Goal: Information Seeking & Learning: Learn about a topic

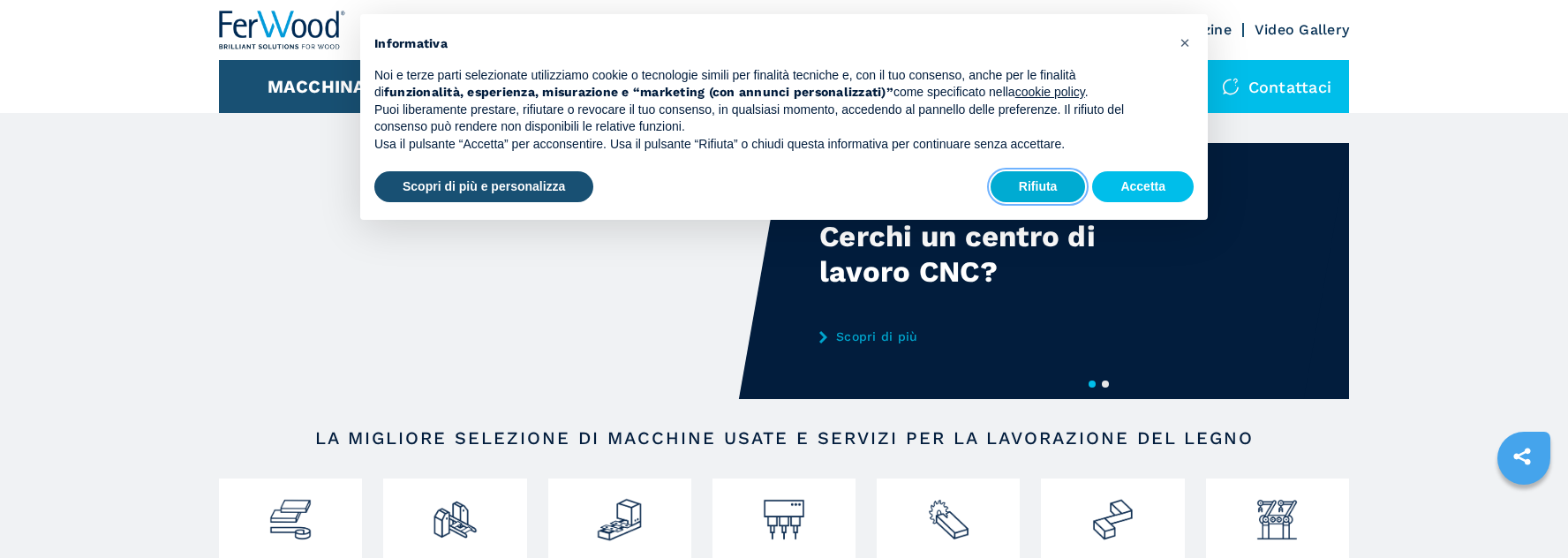
click at [1033, 185] on button "Rifiuta" at bounding box center [1038, 187] width 95 height 31
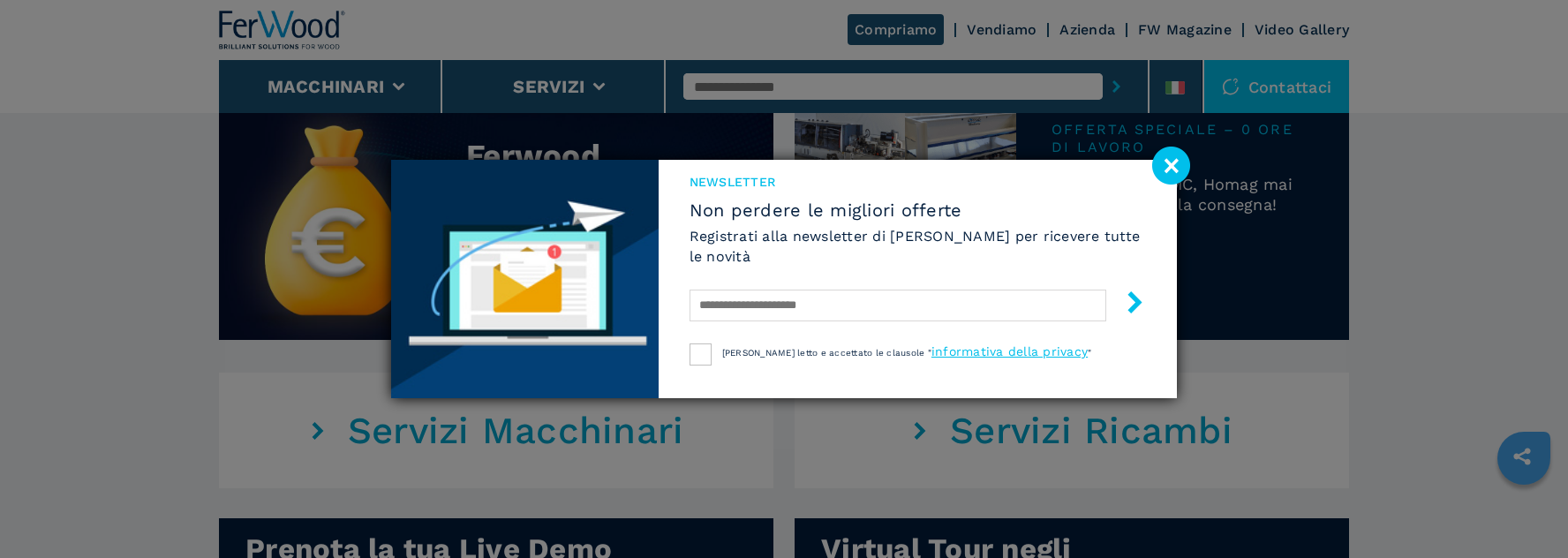
scroll to position [1148, 0]
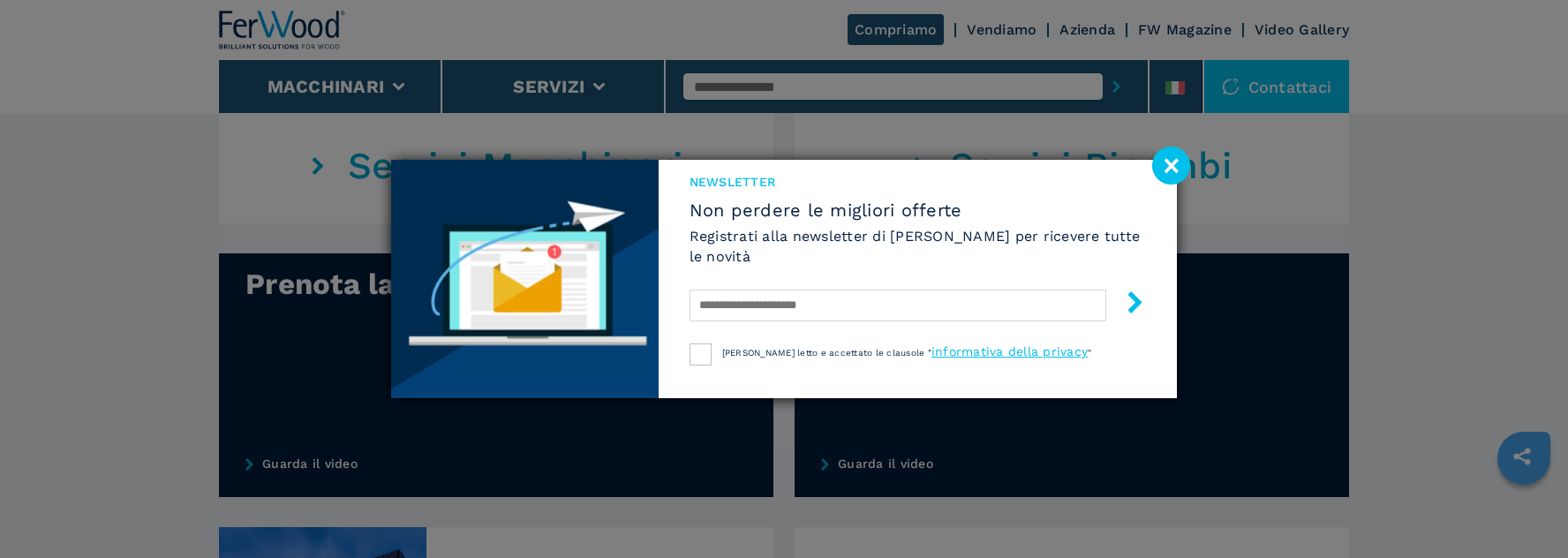
click at [1171, 167] on image at bounding box center [1171, 165] width 38 height 38
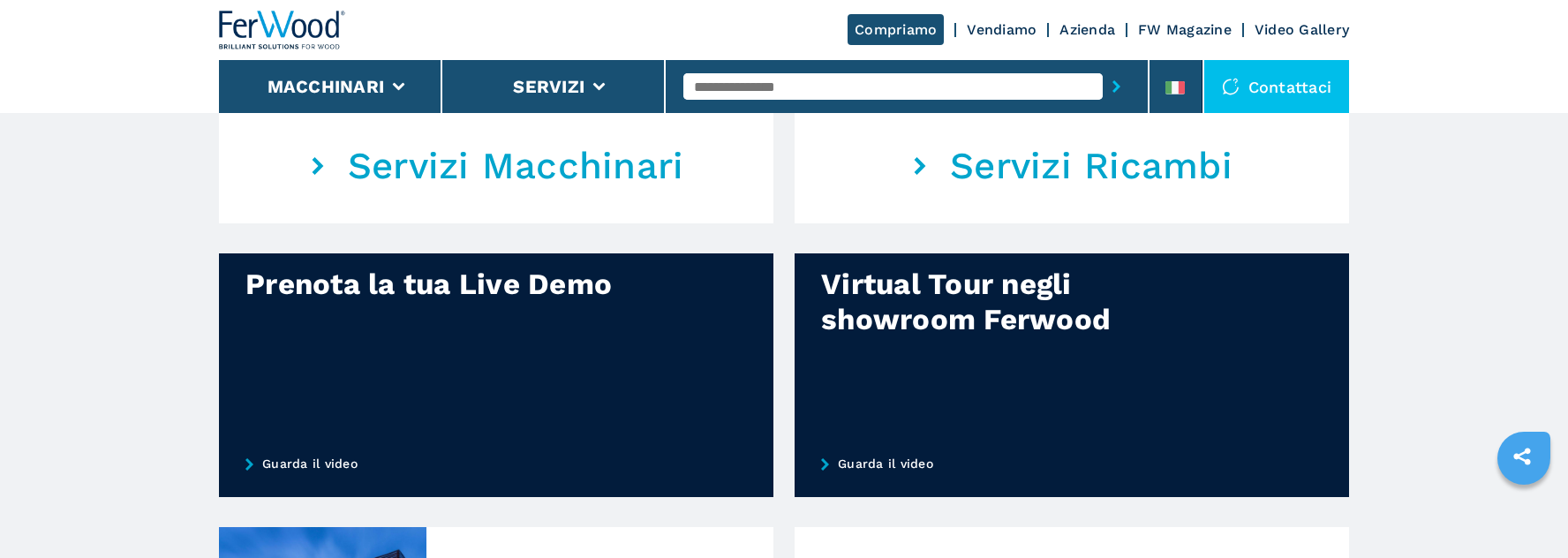
drag, startPoint x: 649, startPoint y: 407, endPoint x: 132, endPoint y: 384, distance: 517.5
click at [132, 384] on main "Your browser does not support the video tag. Your browser does not support the …" at bounding box center [784, 68] width 1568 height 2433
click at [328, 420] on link "Guarda il video" at bounding box center [496, 464] width 554 height 67
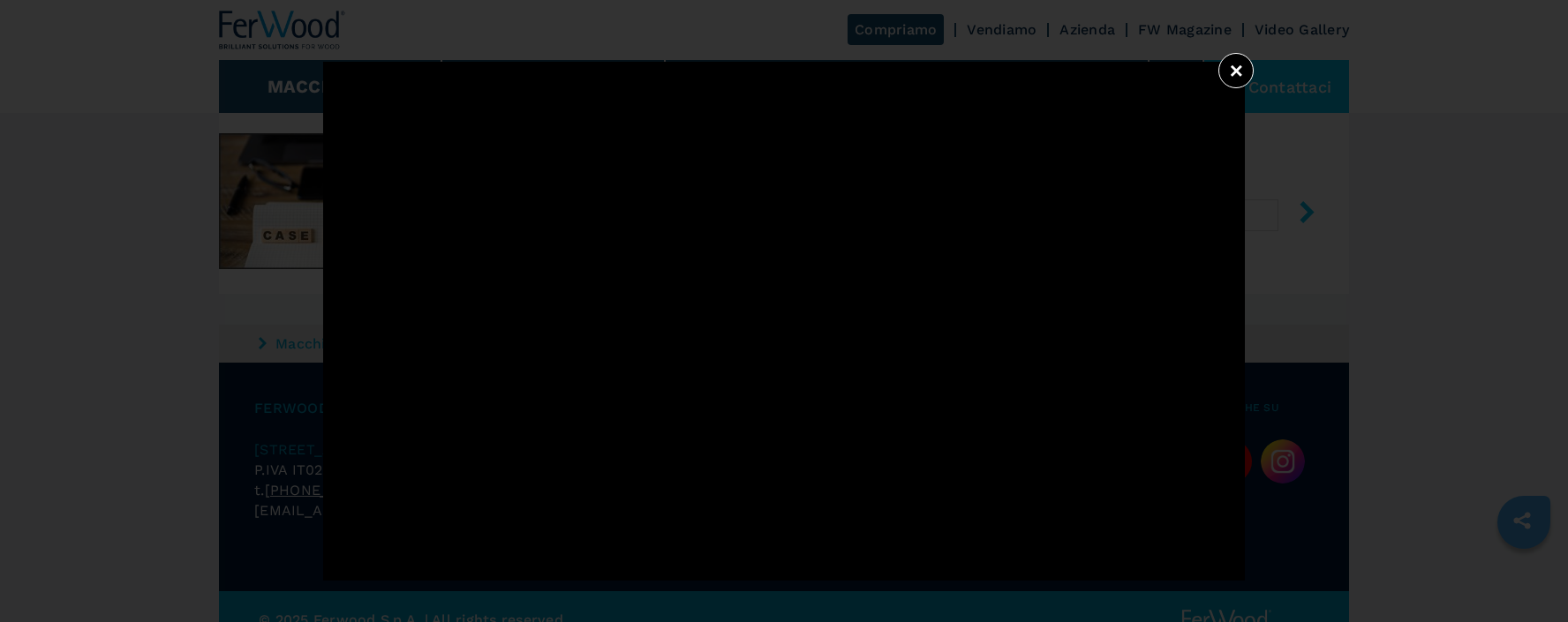
scroll to position [1809, 0]
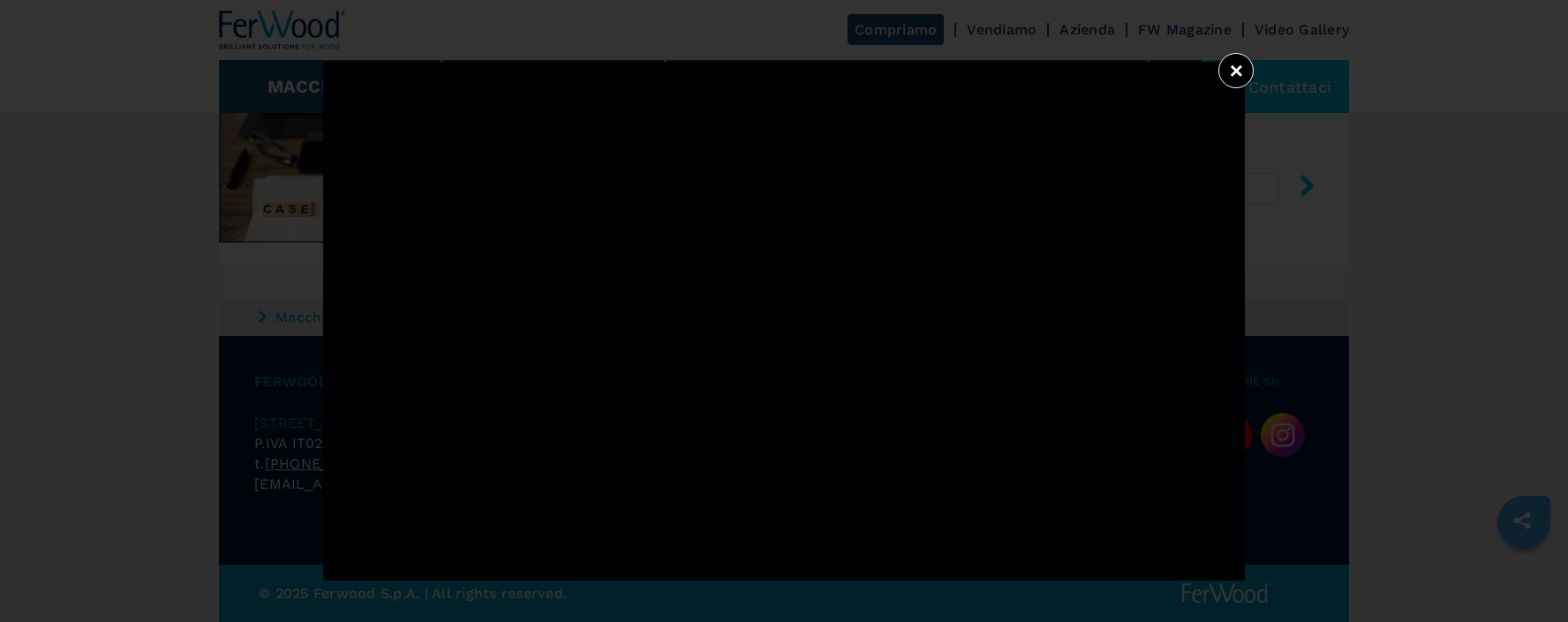
click at [1241, 70] on button "×" at bounding box center [1235, 70] width 35 height 35
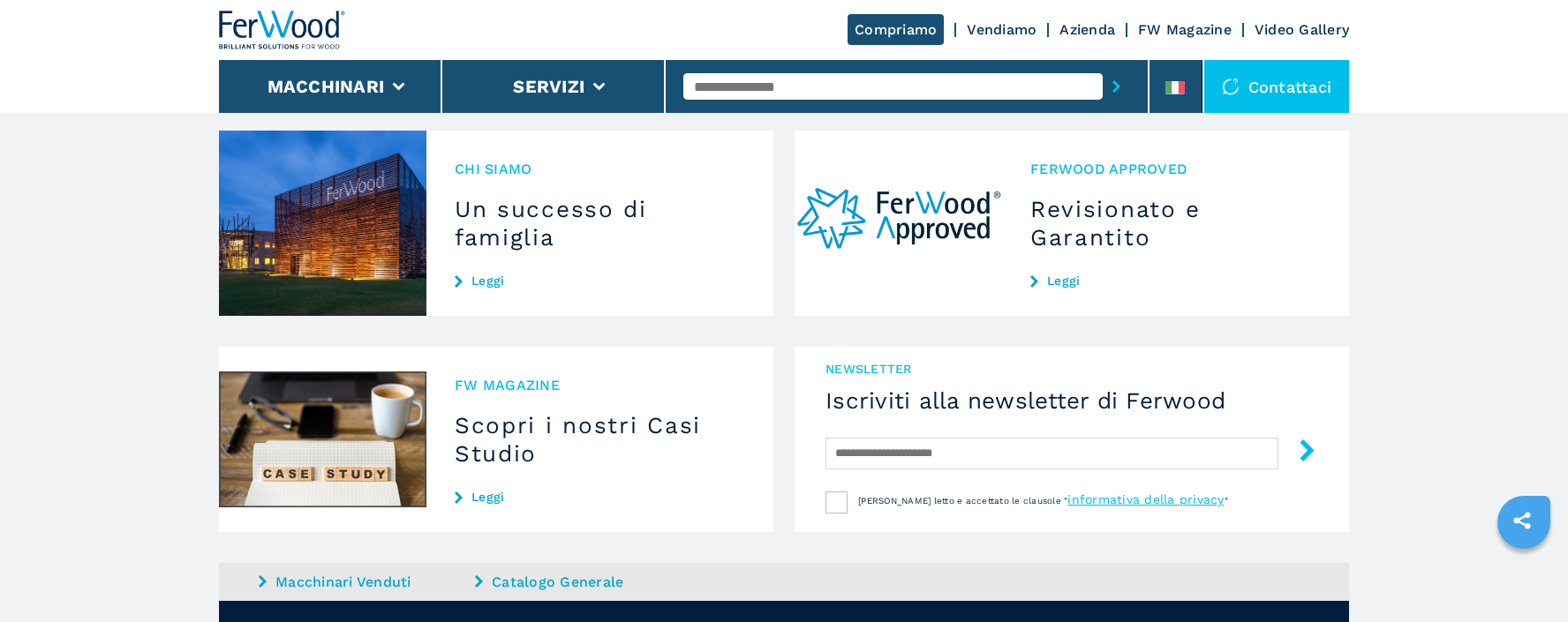
scroll to position [1102, 0]
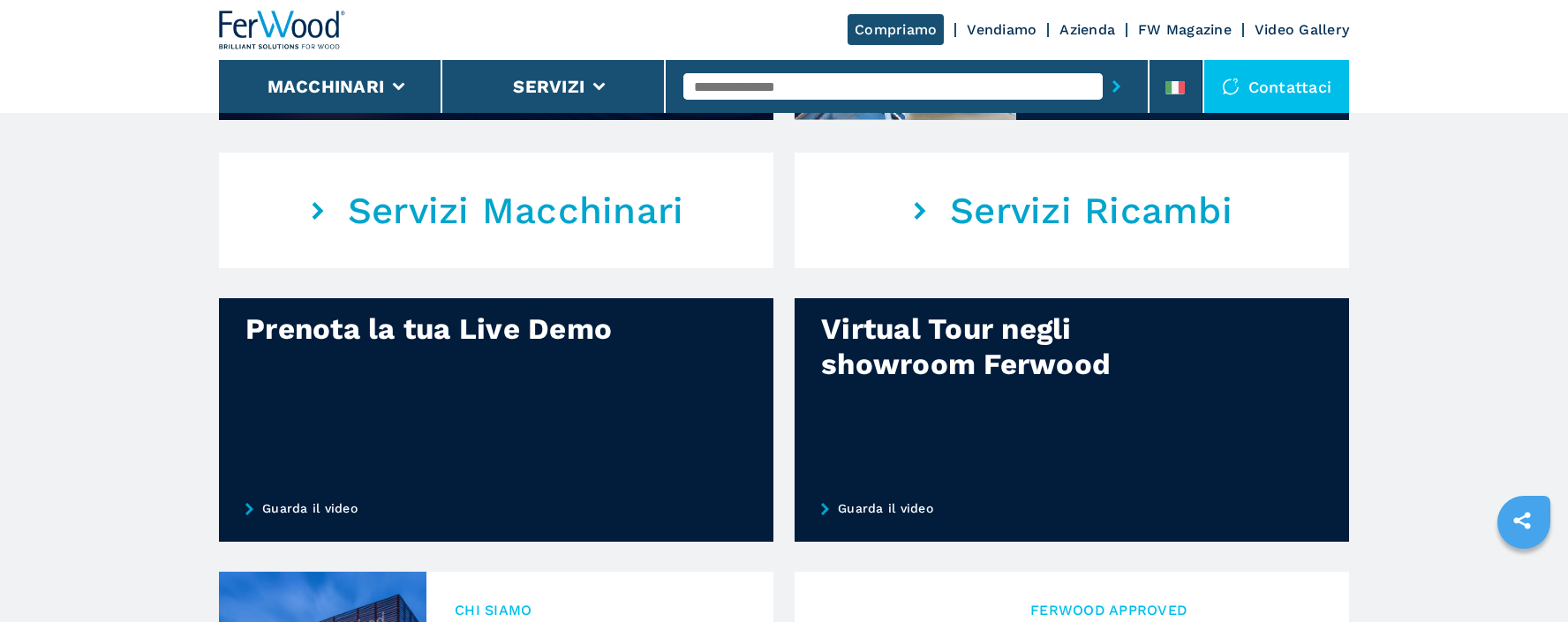
click at [313, 419] on link "Guarda il video" at bounding box center [496, 508] width 554 height 67
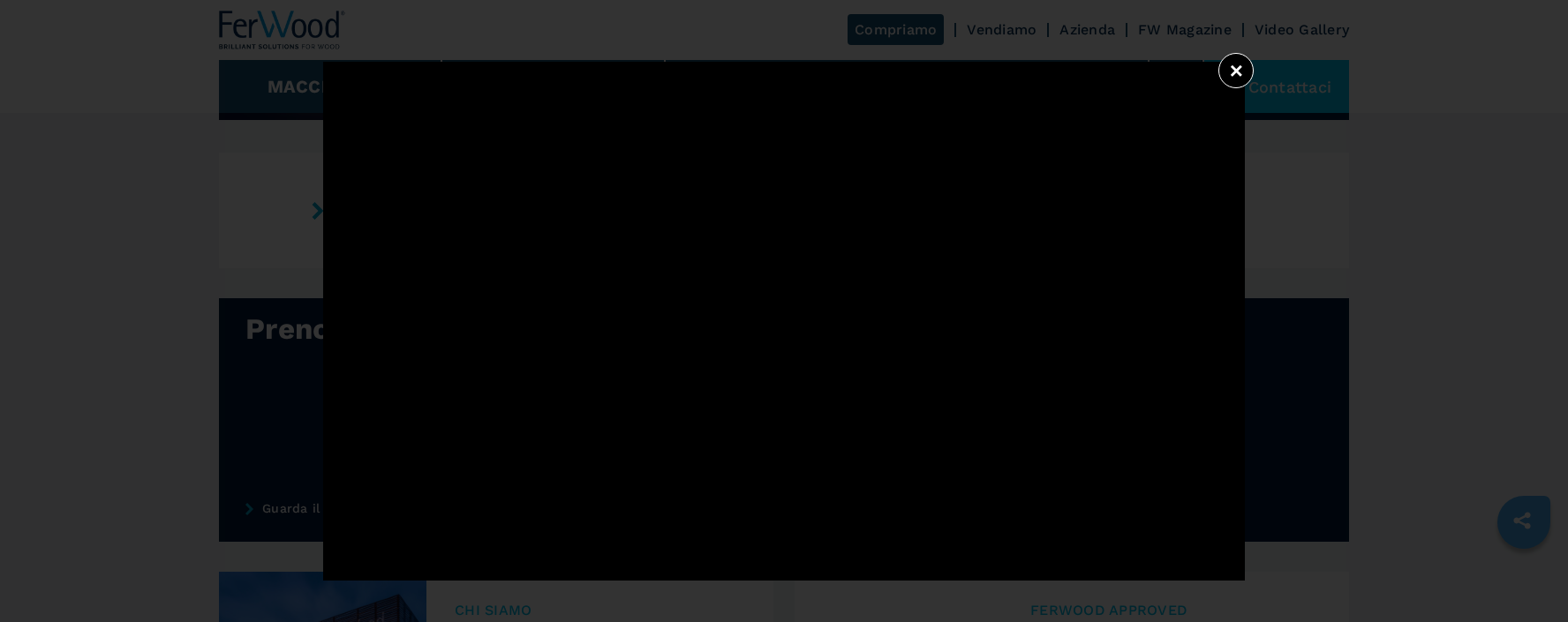
click at [1246, 71] on button "×" at bounding box center [1235, 70] width 35 height 35
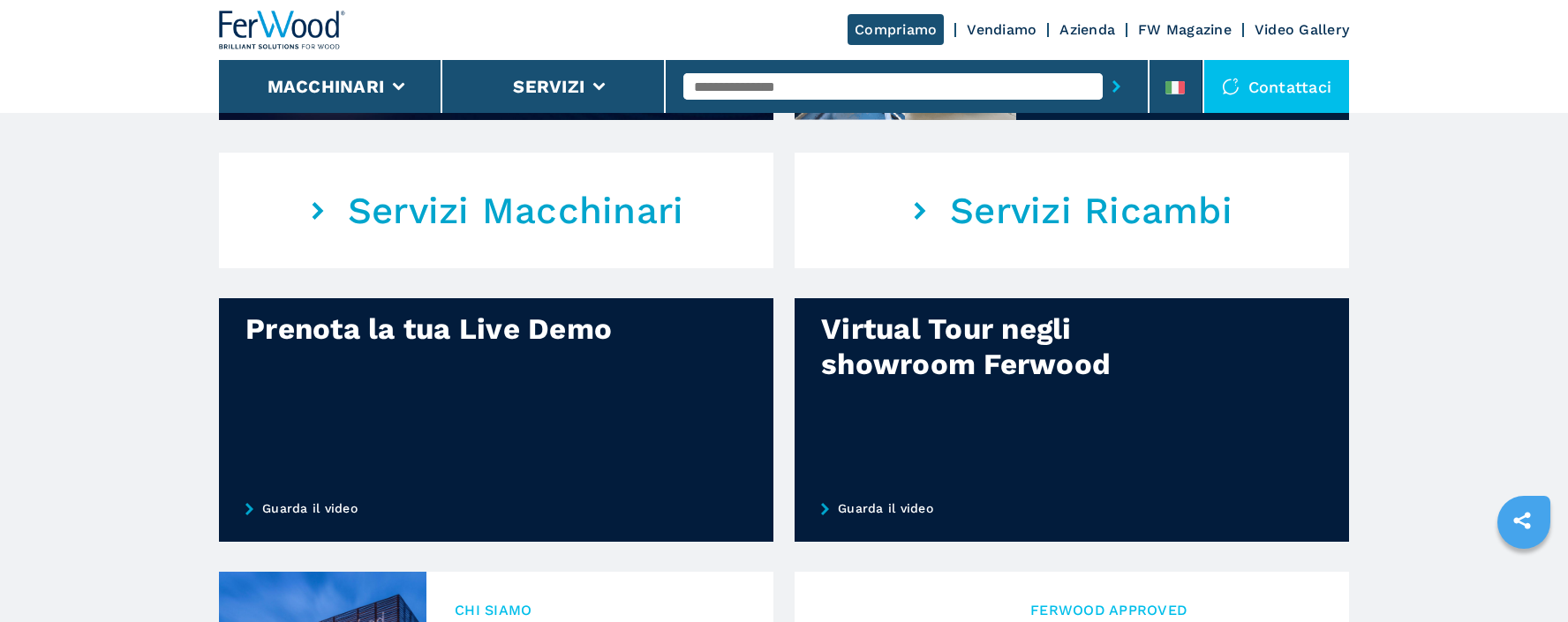
click at [865, 419] on link "Guarda il video" at bounding box center [1071, 508] width 554 height 67
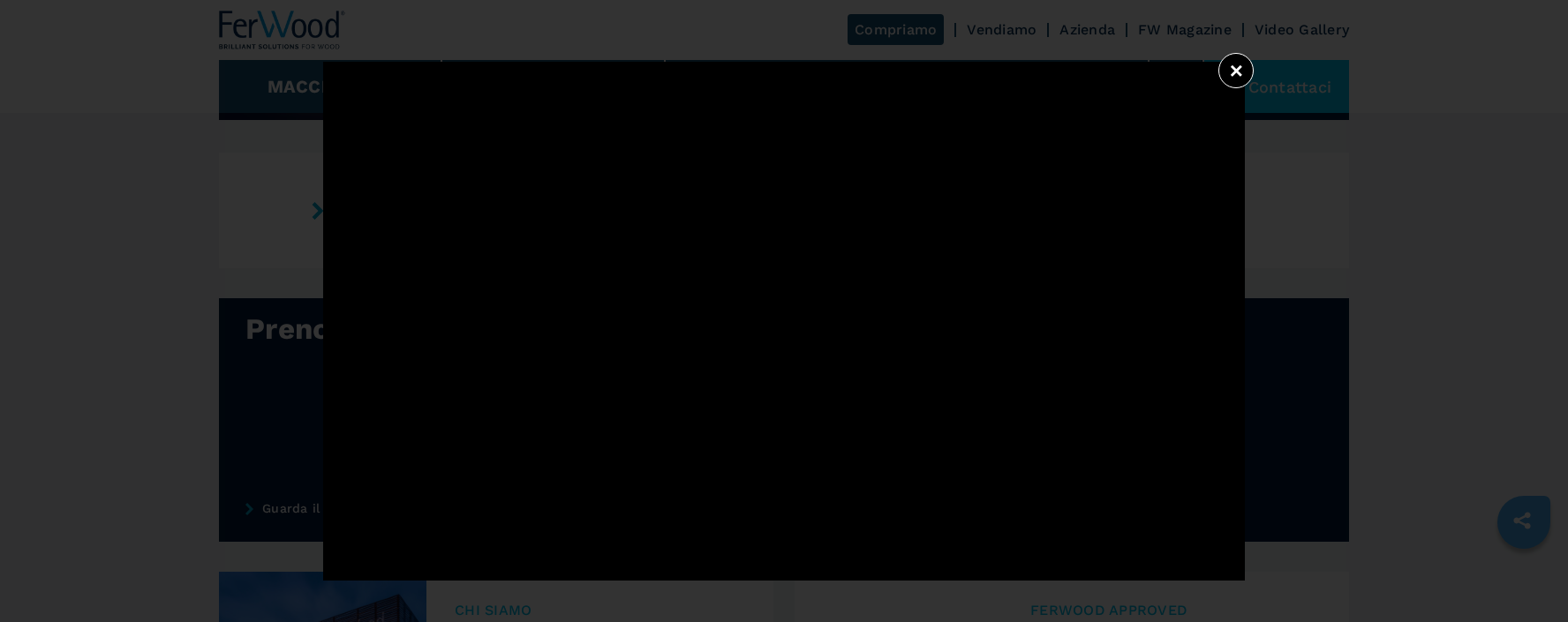
click at [1235, 68] on button "×" at bounding box center [1235, 70] width 35 height 35
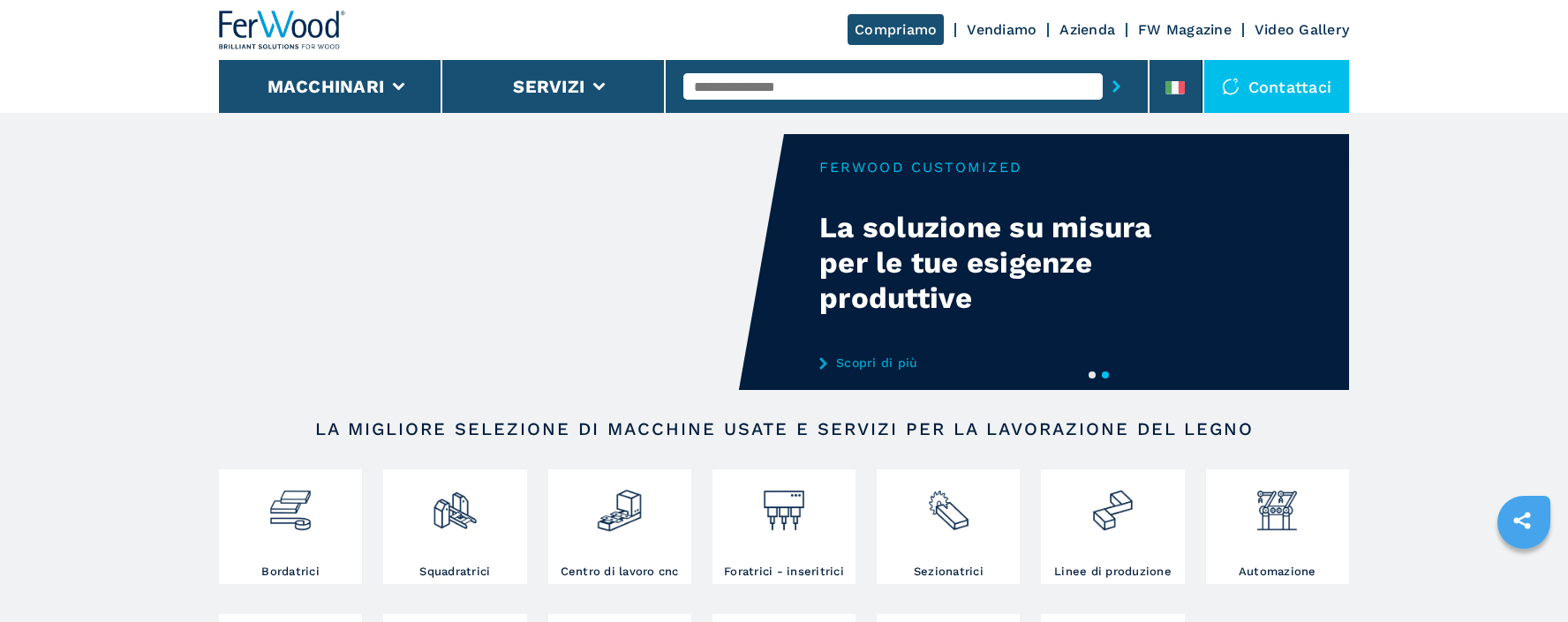
scroll to position [0, 0]
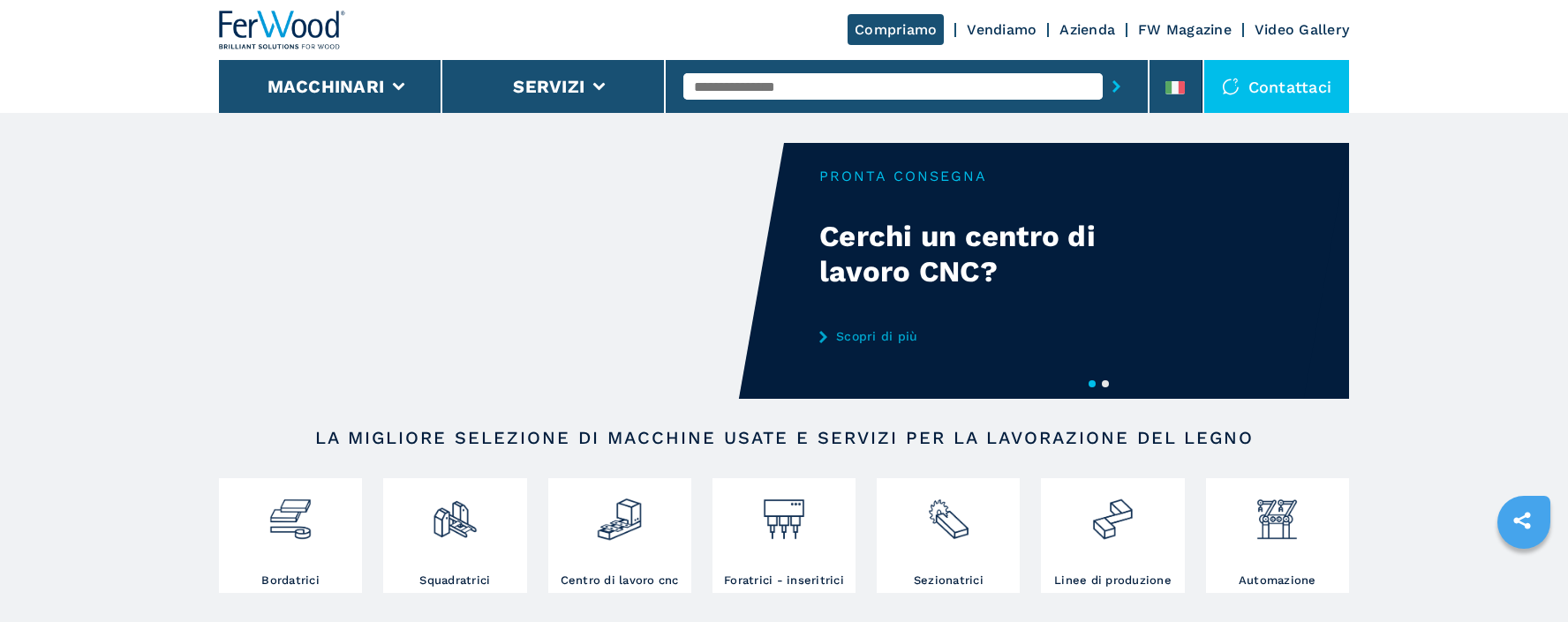
click at [1106, 382] on button "2" at bounding box center [1105, 384] width 7 height 7
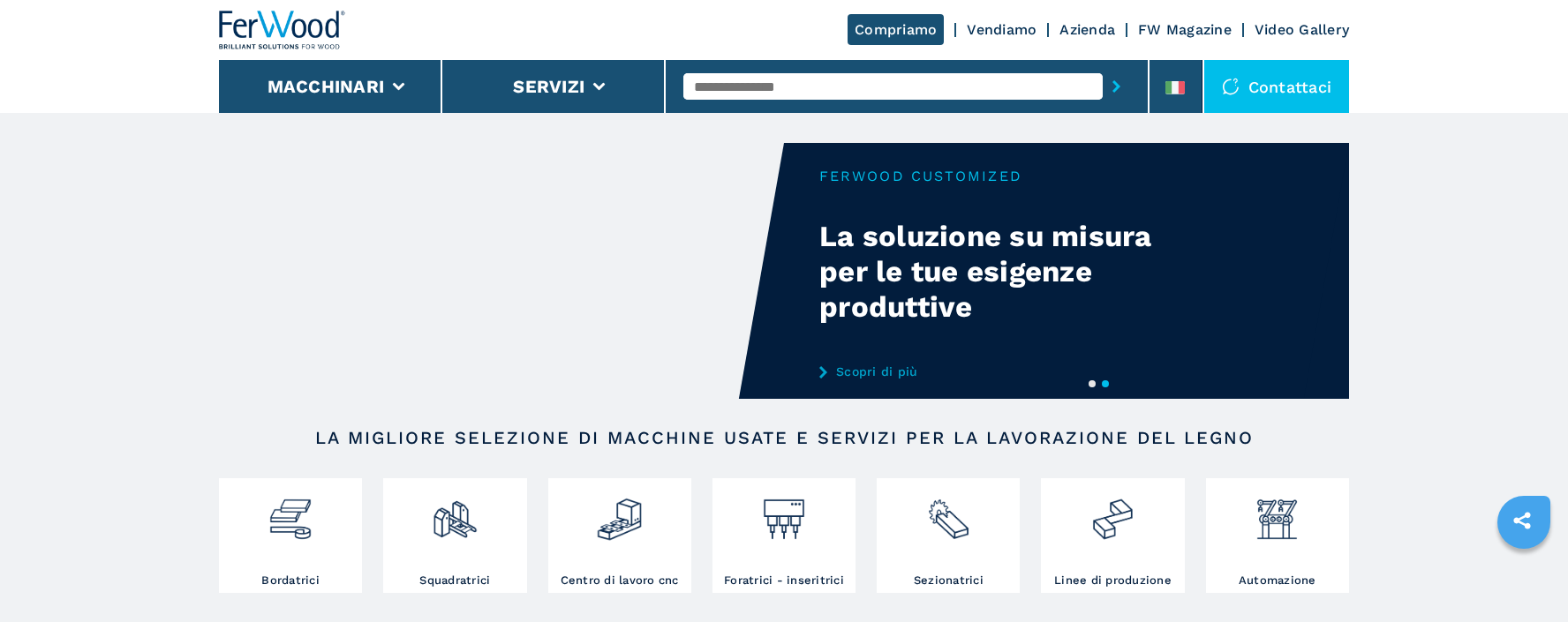
click at [1099, 27] on link "Azienda" at bounding box center [1087, 30] width 56 height 17
click at [1265, 30] on link "Video Gallery" at bounding box center [1301, 30] width 94 height 17
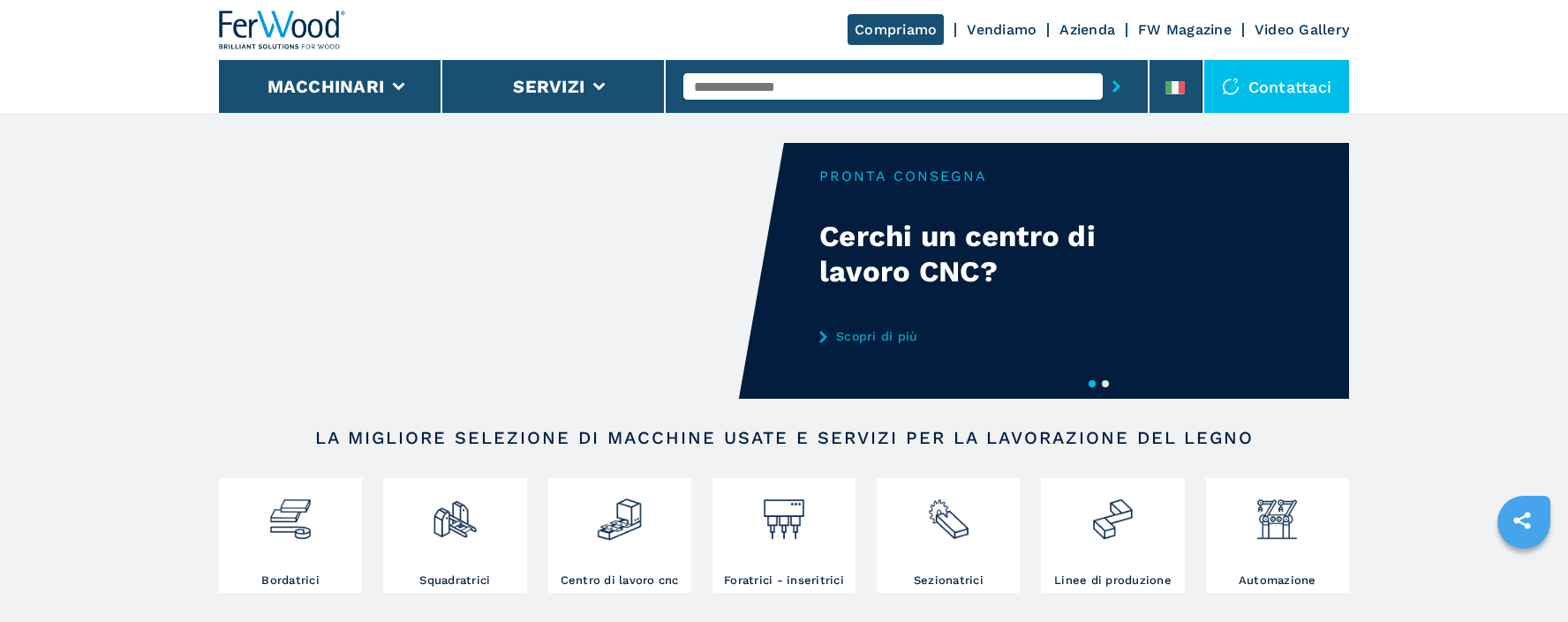
click at [1297, 37] on link "Video Gallery" at bounding box center [1301, 30] width 94 height 17
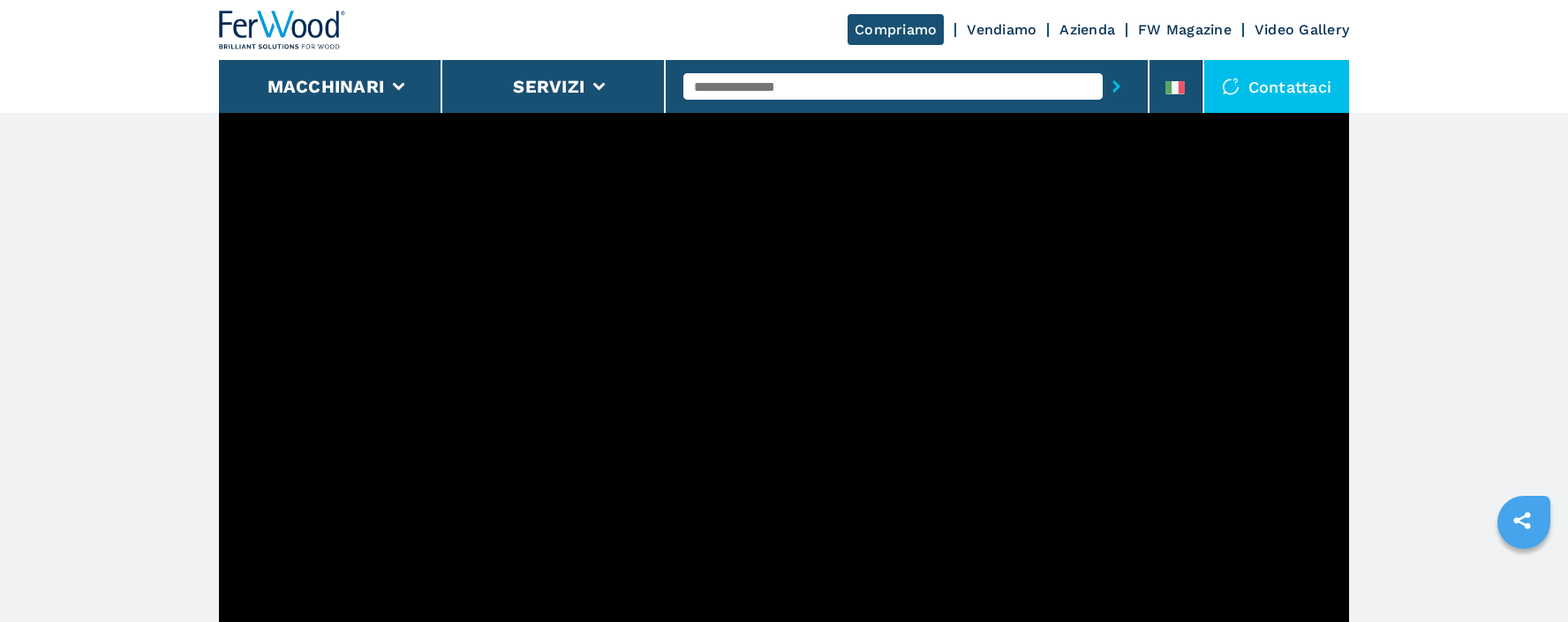
scroll to position [488, 0]
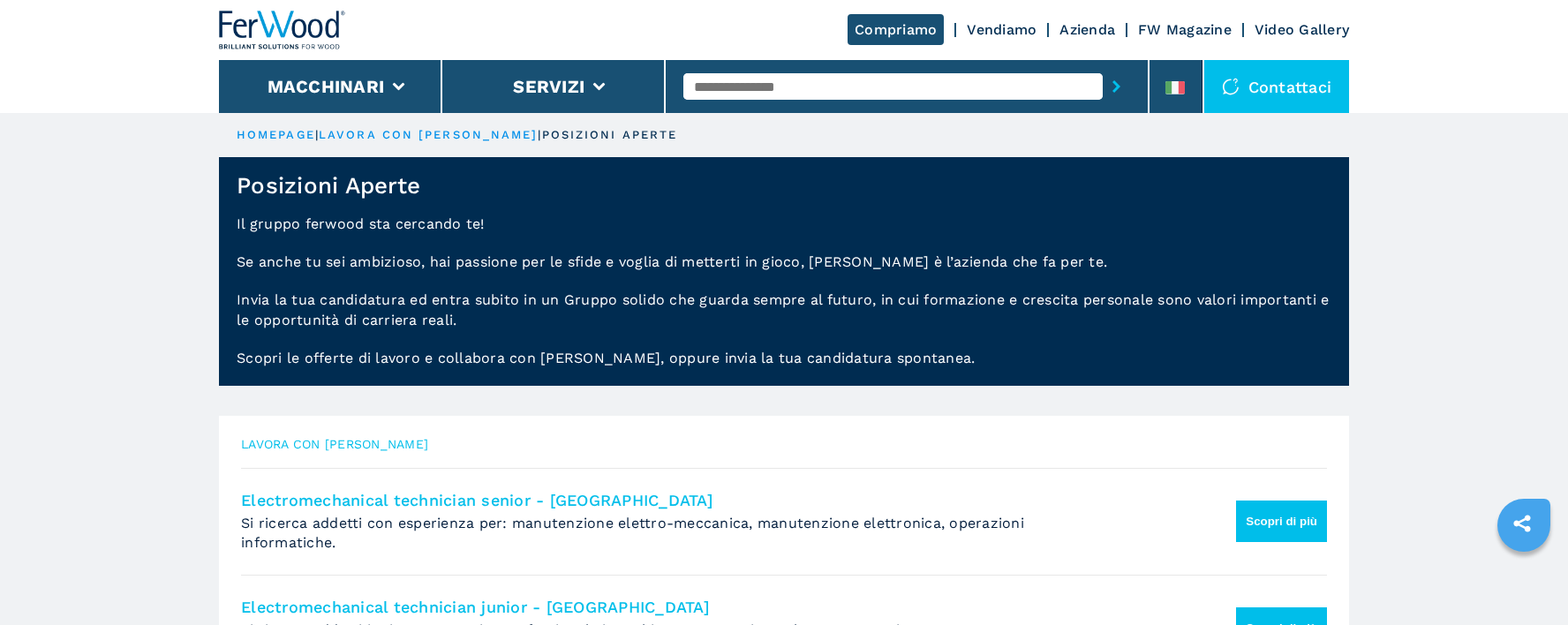
click at [1311, 33] on link "Video Gallery" at bounding box center [1301, 30] width 94 height 17
click at [1306, 30] on link "Video Gallery" at bounding box center [1301, 30] width 94 height 17
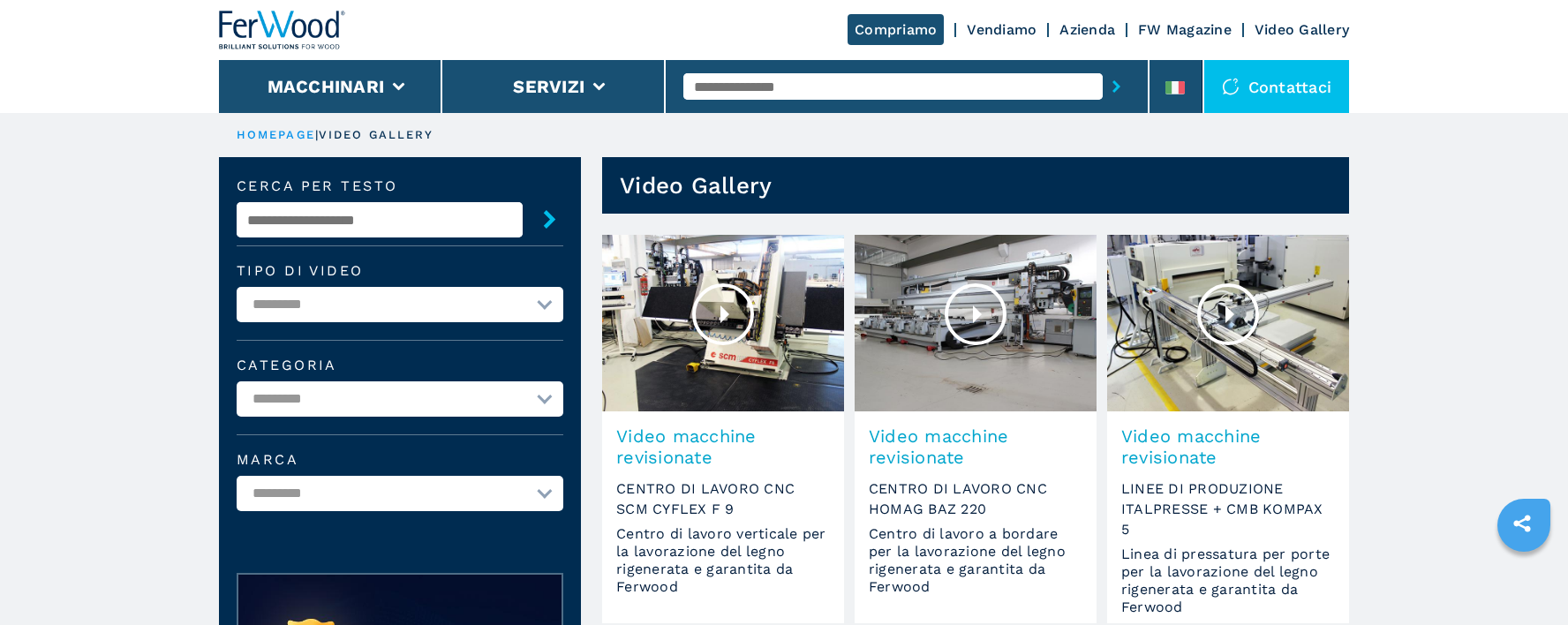
click at [1284, 27] on link "Video Gallery" at bounding box center [1301, 30] width 94 height 17
click at [1196, 34] on link "FW Magazine" at bounding box center [1184, 30] width 93 height 17
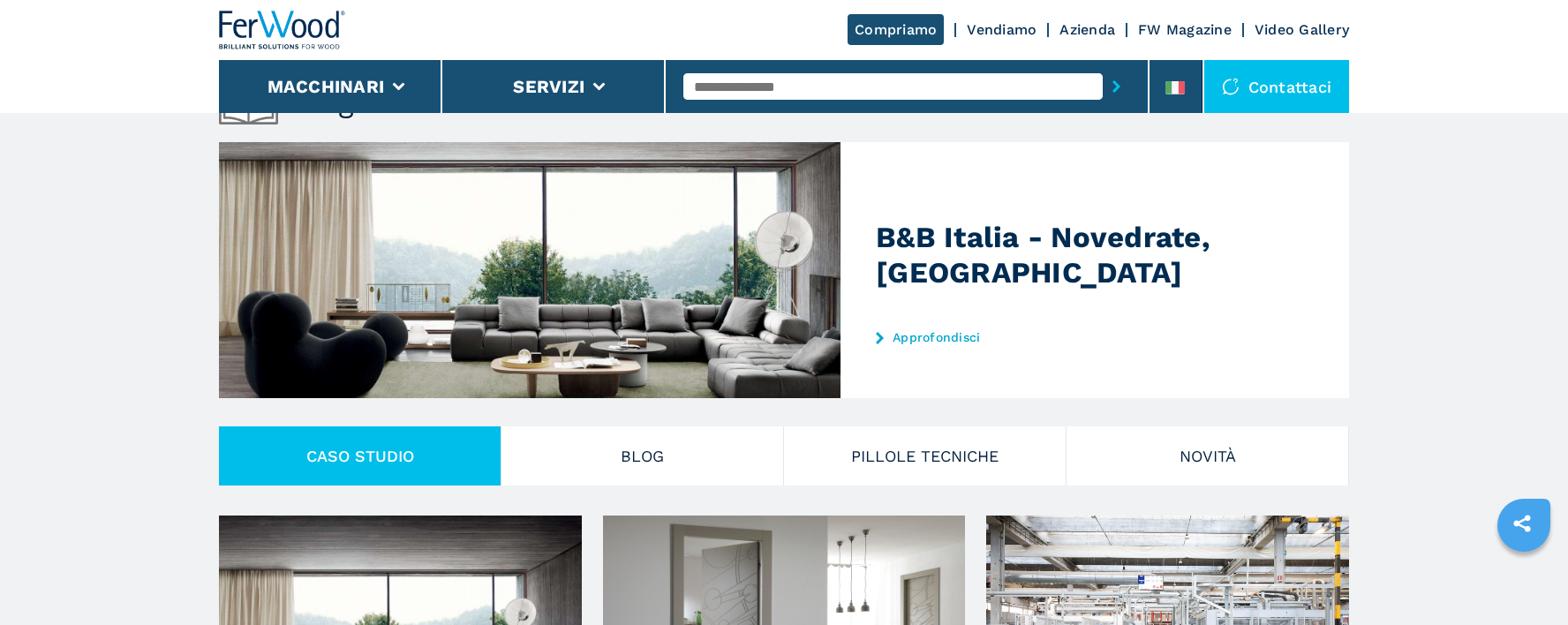
scroll to position [88, 0]
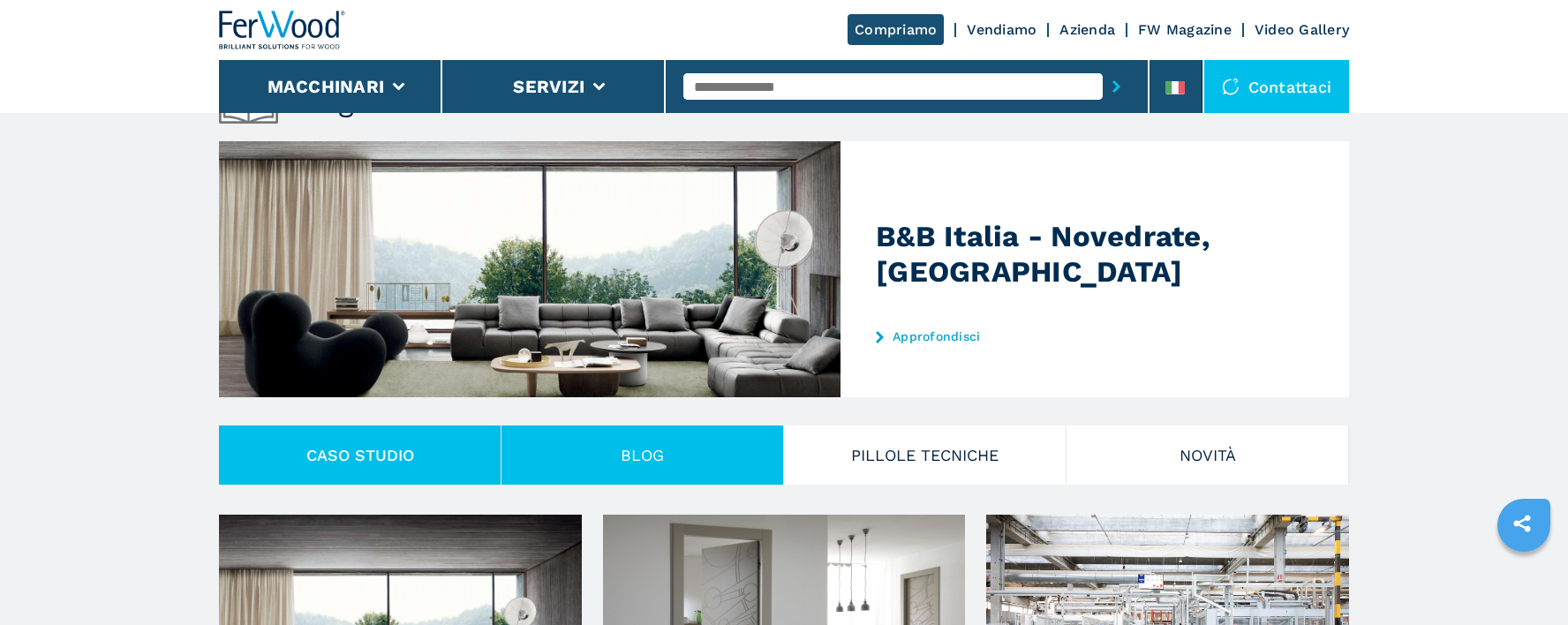
click at [688, 479] on button "Blog" at bounding box center [642, 456] width 282 height 59
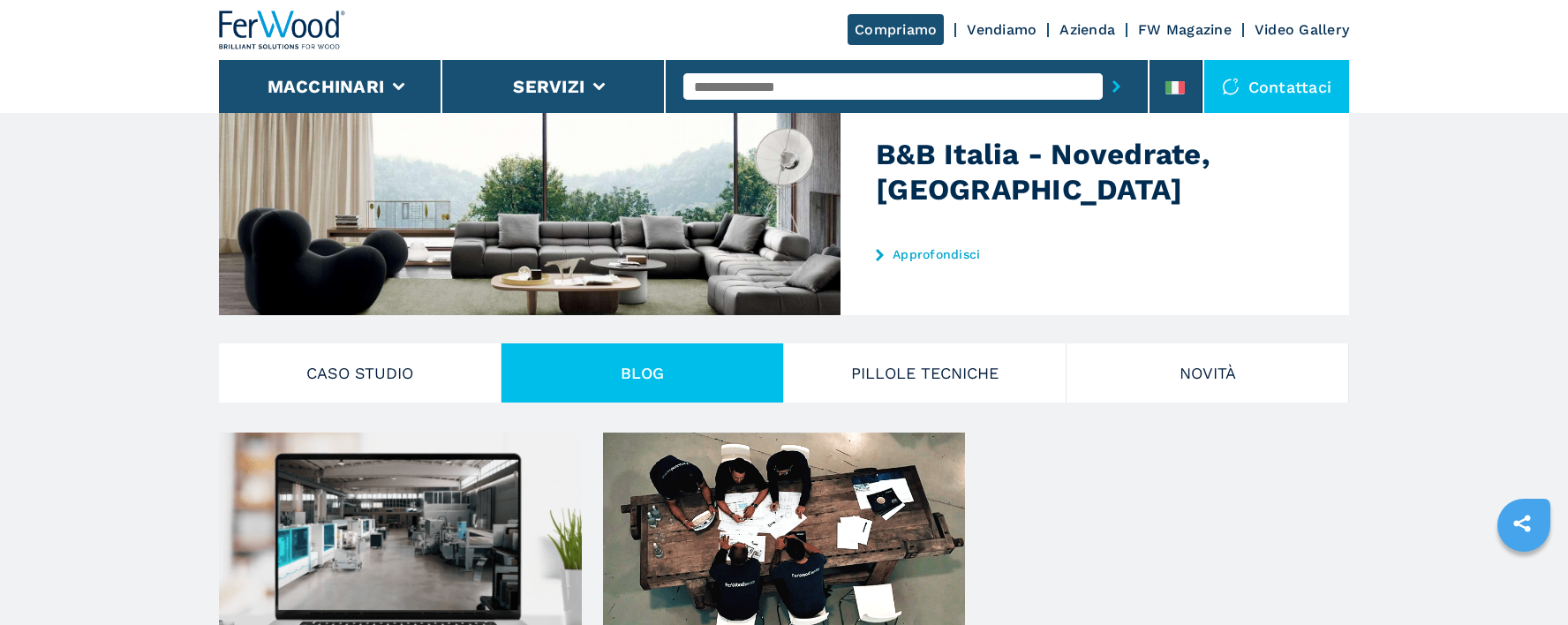
scroll to position [441, 0]
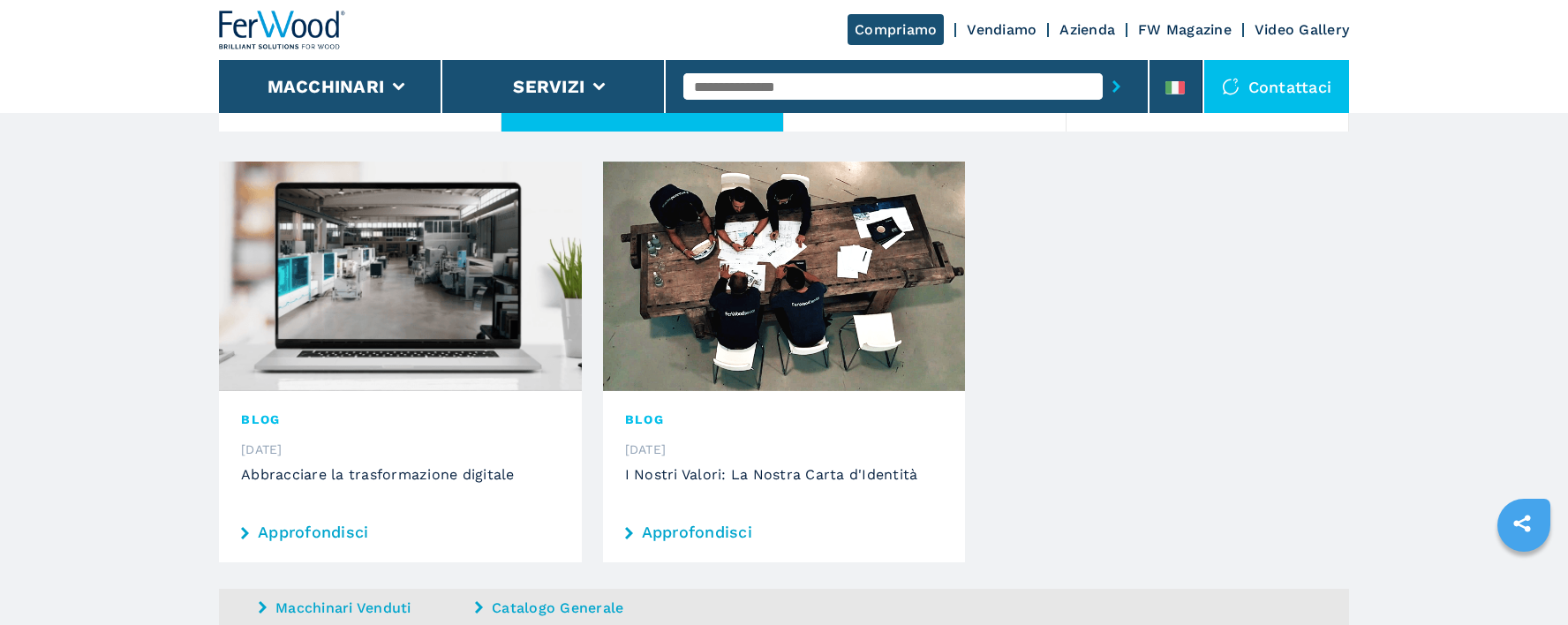
click at [718, 529] on link "Approfondisci" at bounding box center [784, 533] width 318 height 16
click at [719, 529] on link "Approfondisci" at bounding box center [784, 533] width 318 height 16
click at [775, 371] on img at bounding box center [784, 276] width 363 height 230
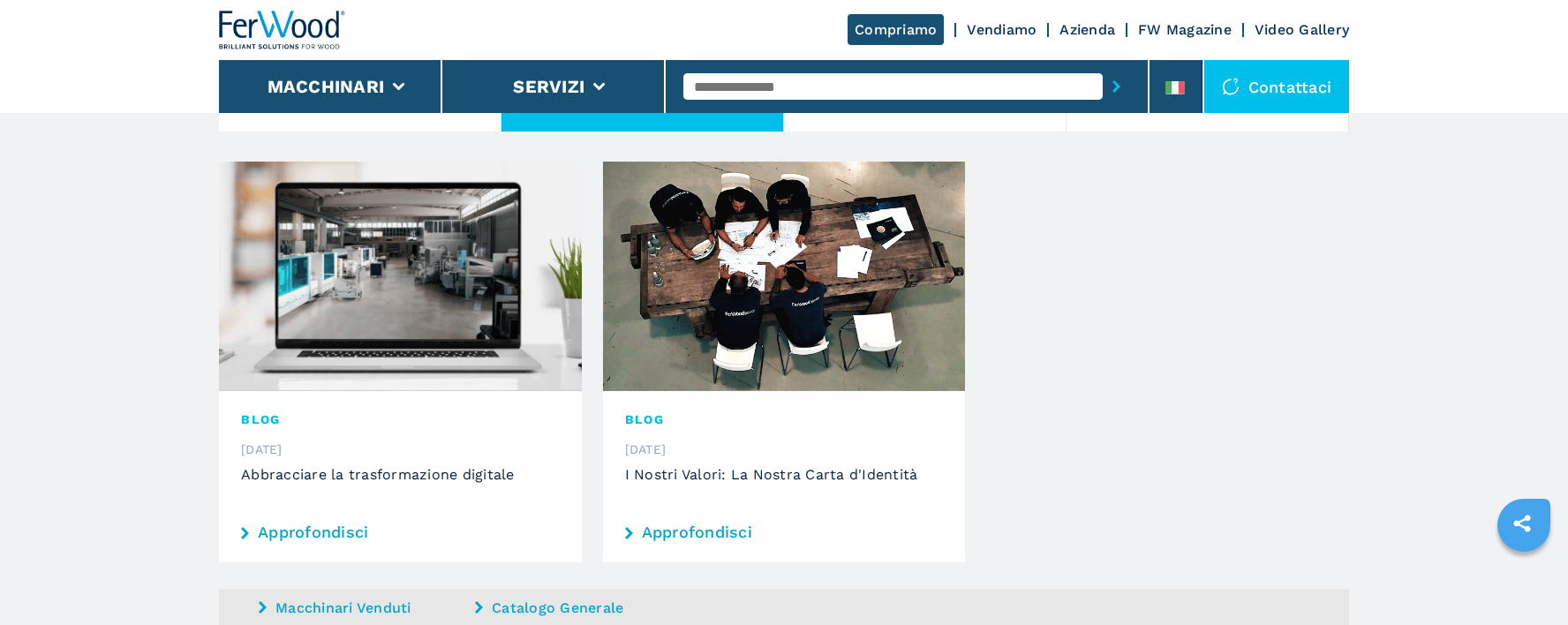
drag, startPoint x: 775, startPoint y: 371, endPoint x: 785, endPoint y: 366, distance: 11.2
click at [776, 370] on img at bounding box center [784, 276] width 363 height 230
click at [813, 352] on img at bounding box center [784, 276] width 363 height 230
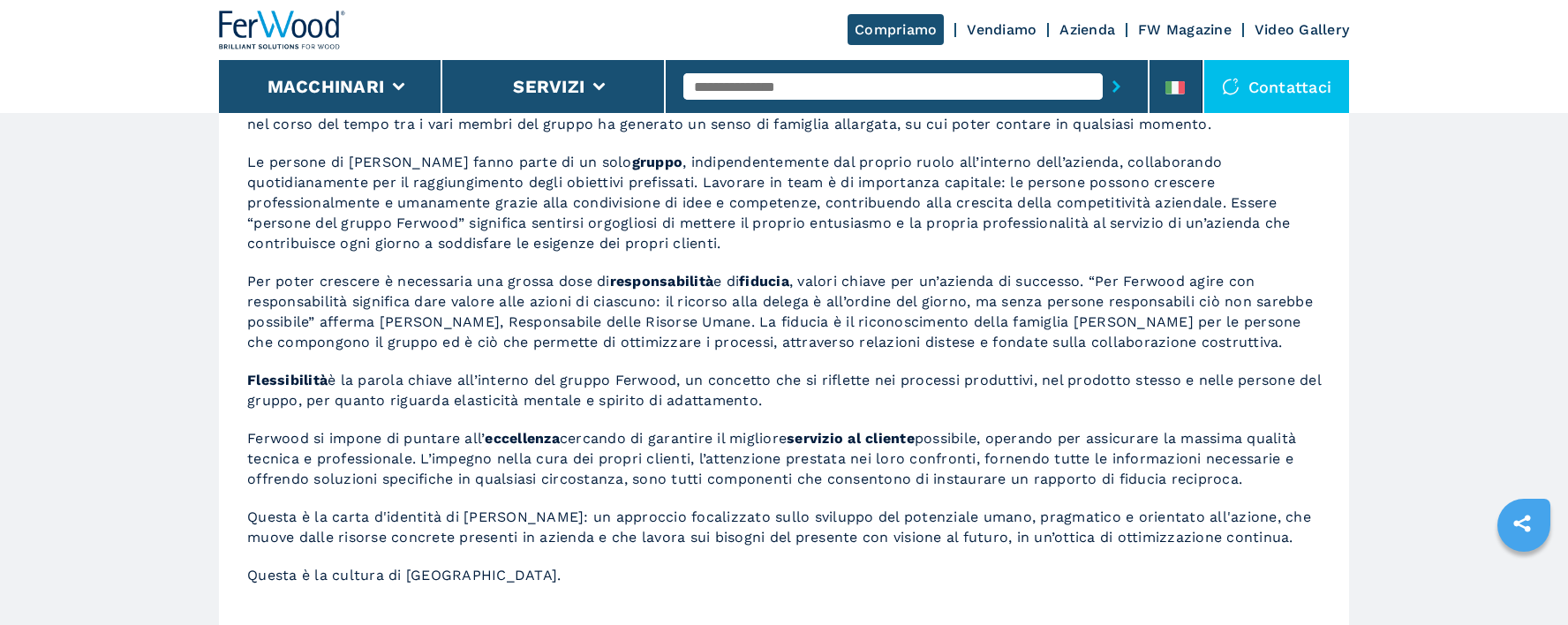
scroll to position [1324, 0]
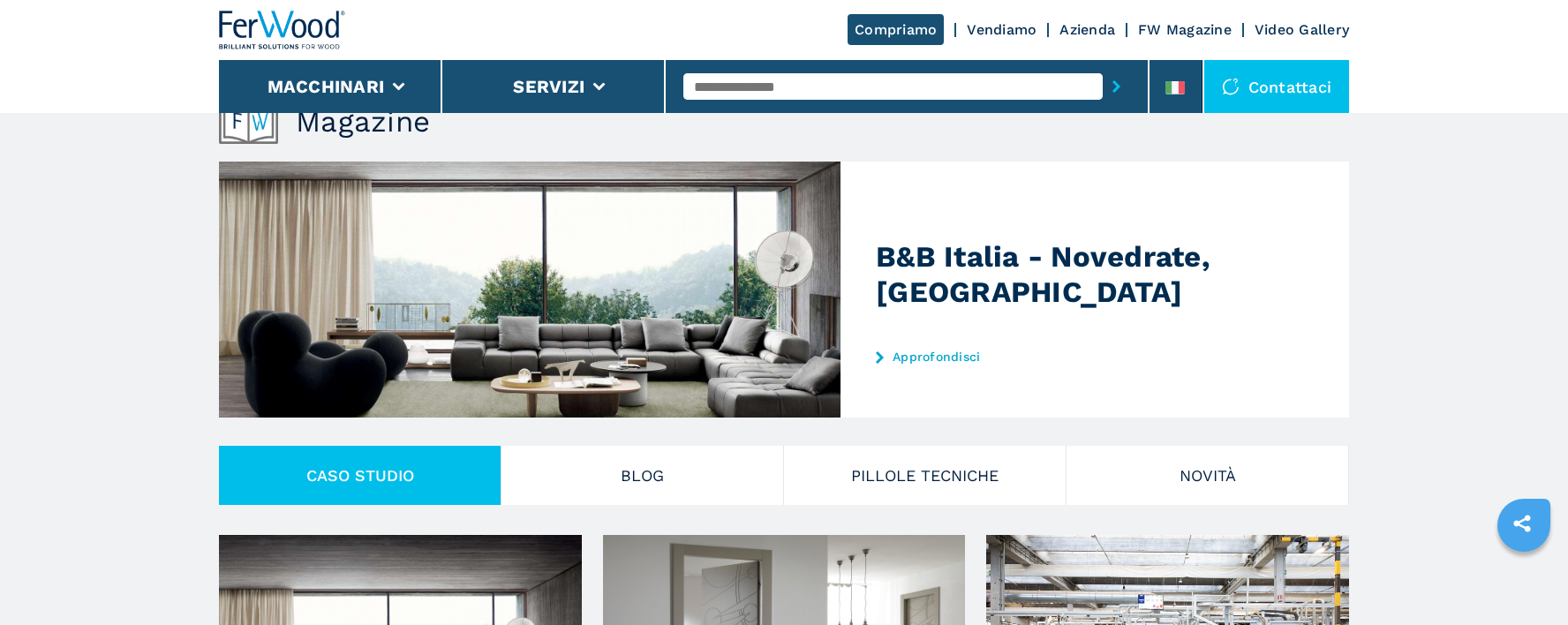
scroll to position [177, 0]
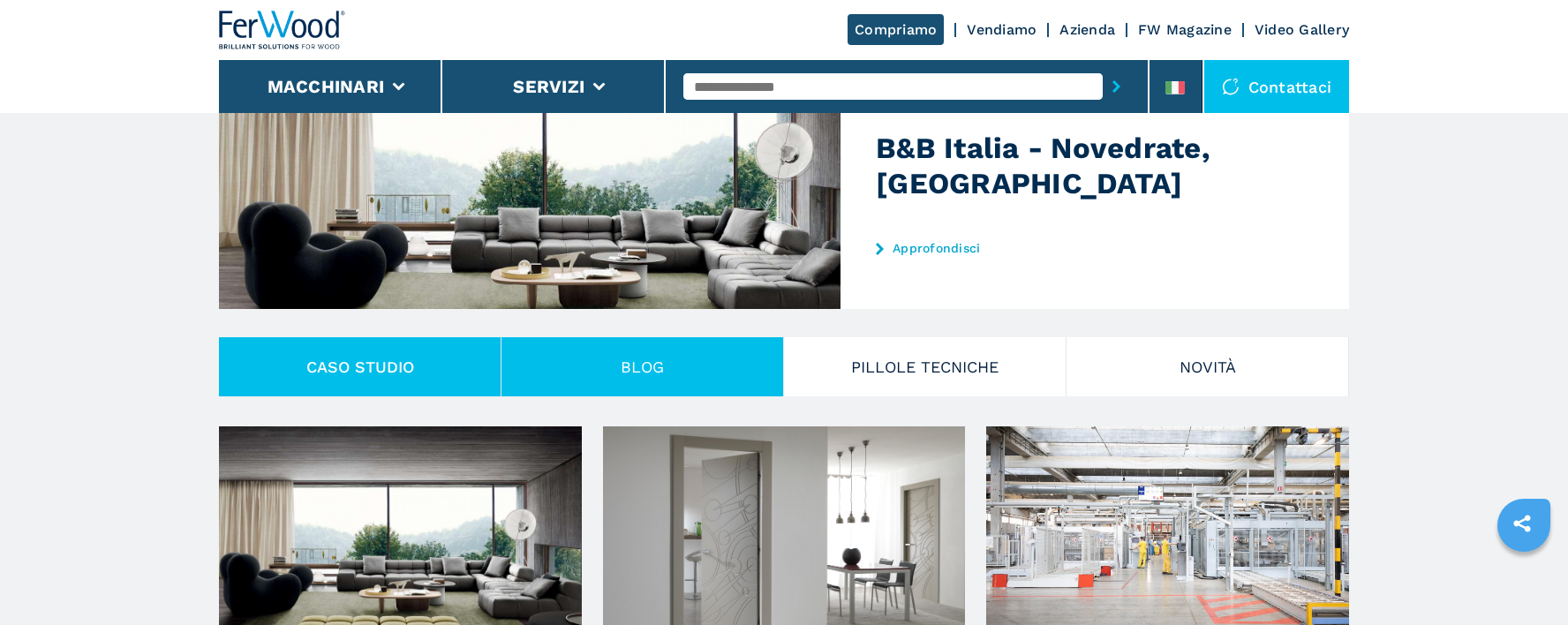
click at [652, 385] on button "Blog" at bounding box center [642, 367] width 282 height 59
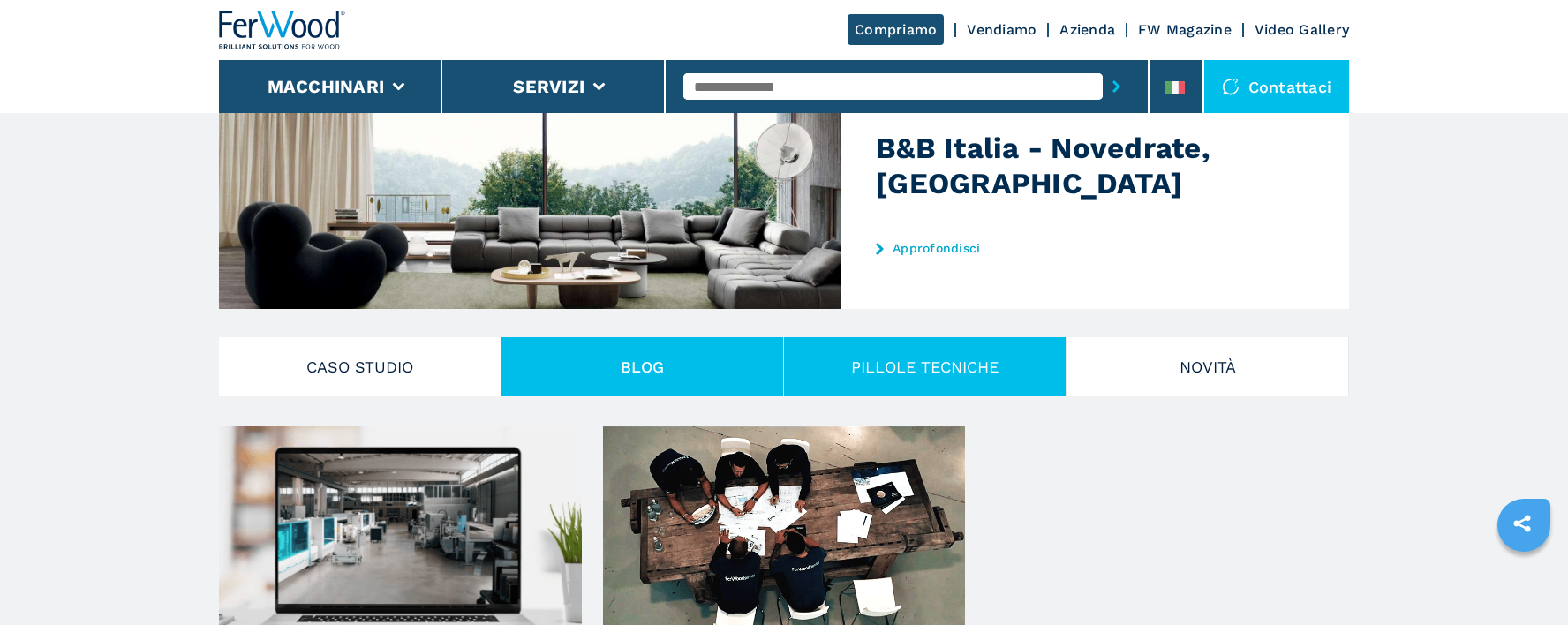
click at [840, 379] on button "PILLOLE TECNICHE" at bounding box center [924, 367] width 282 height 59
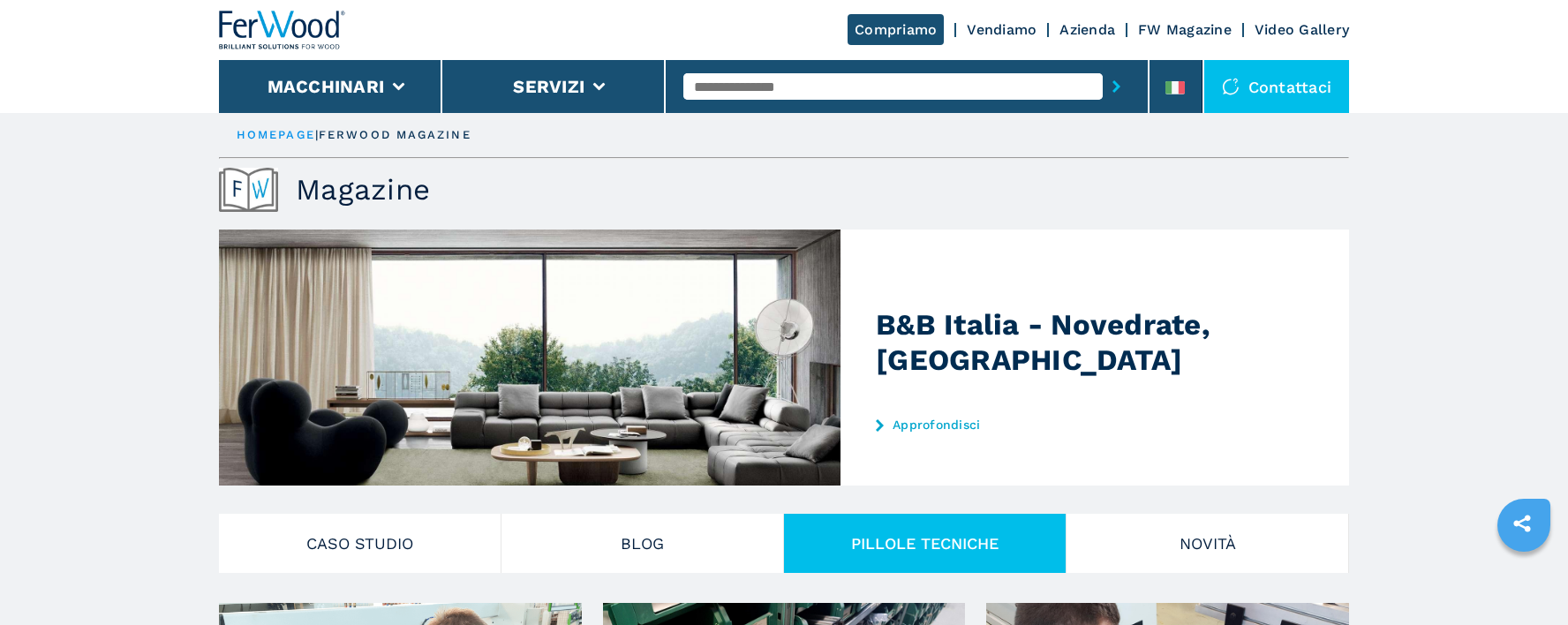
scroll to position [88, 0]
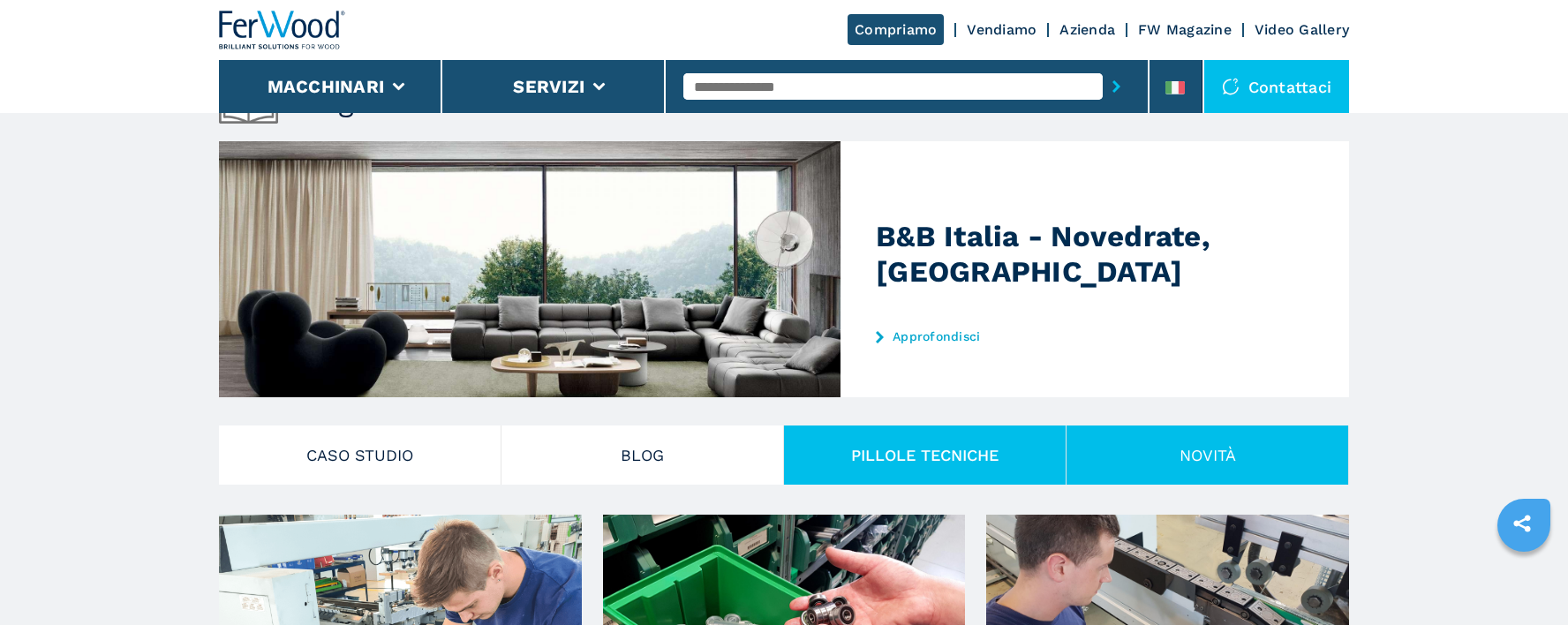
click at [1162, 477] on button "Novità" at bounding box center [1207, 456] width 282 height 59
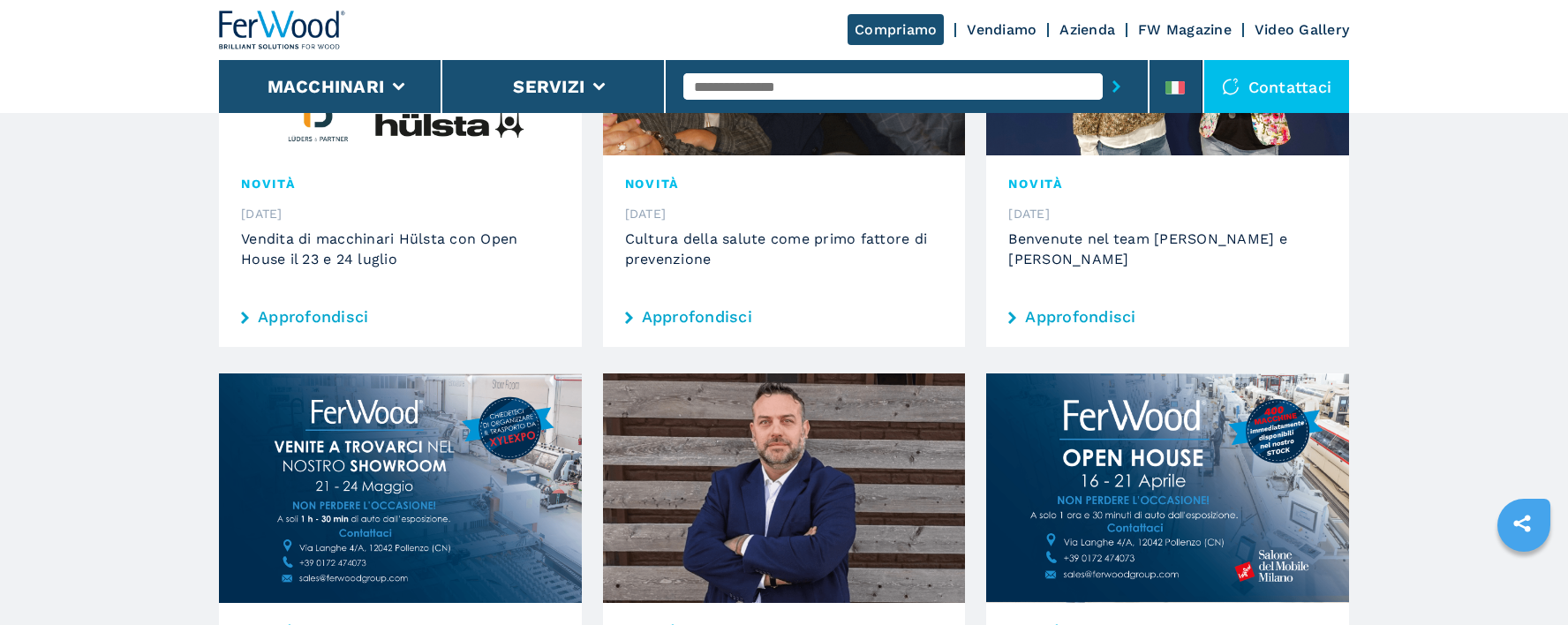
scroll to position [971, 0]
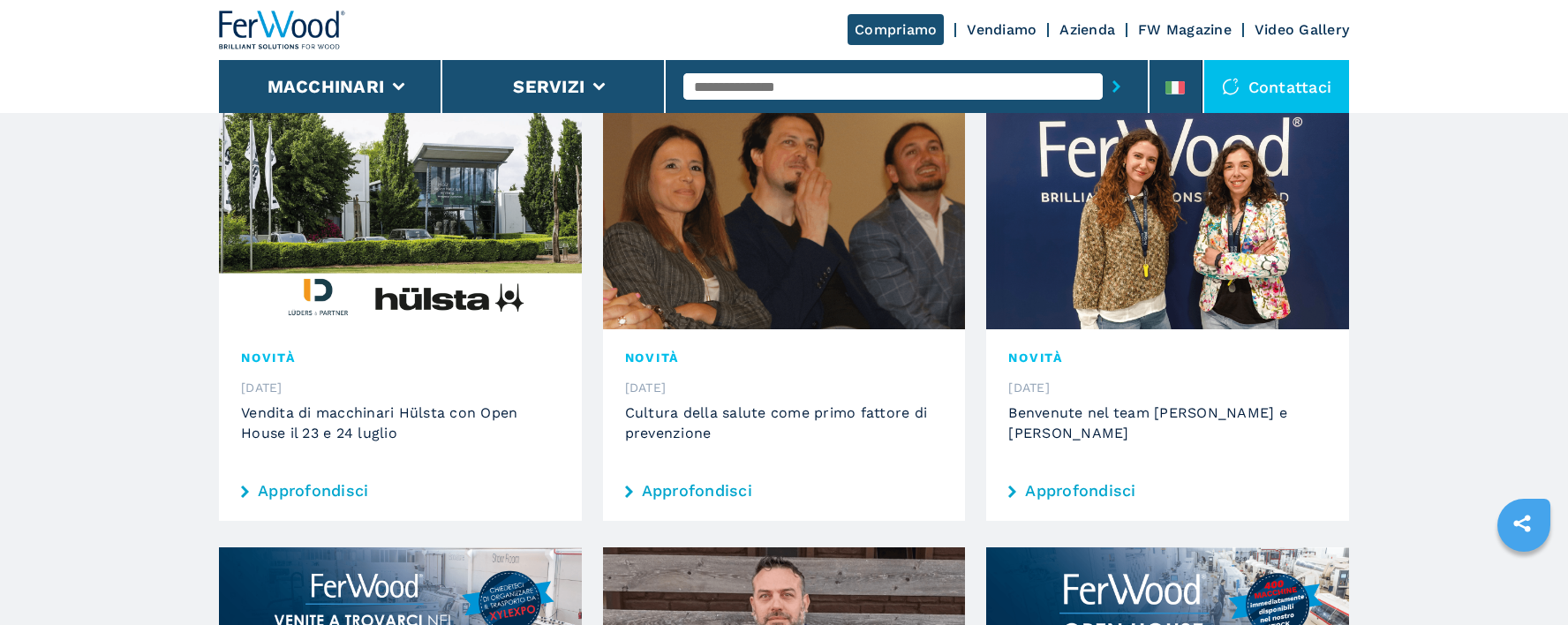
click at [1119, 483] on link "Approfondisci" at bounding box center [1166, 491] width 318 height 16
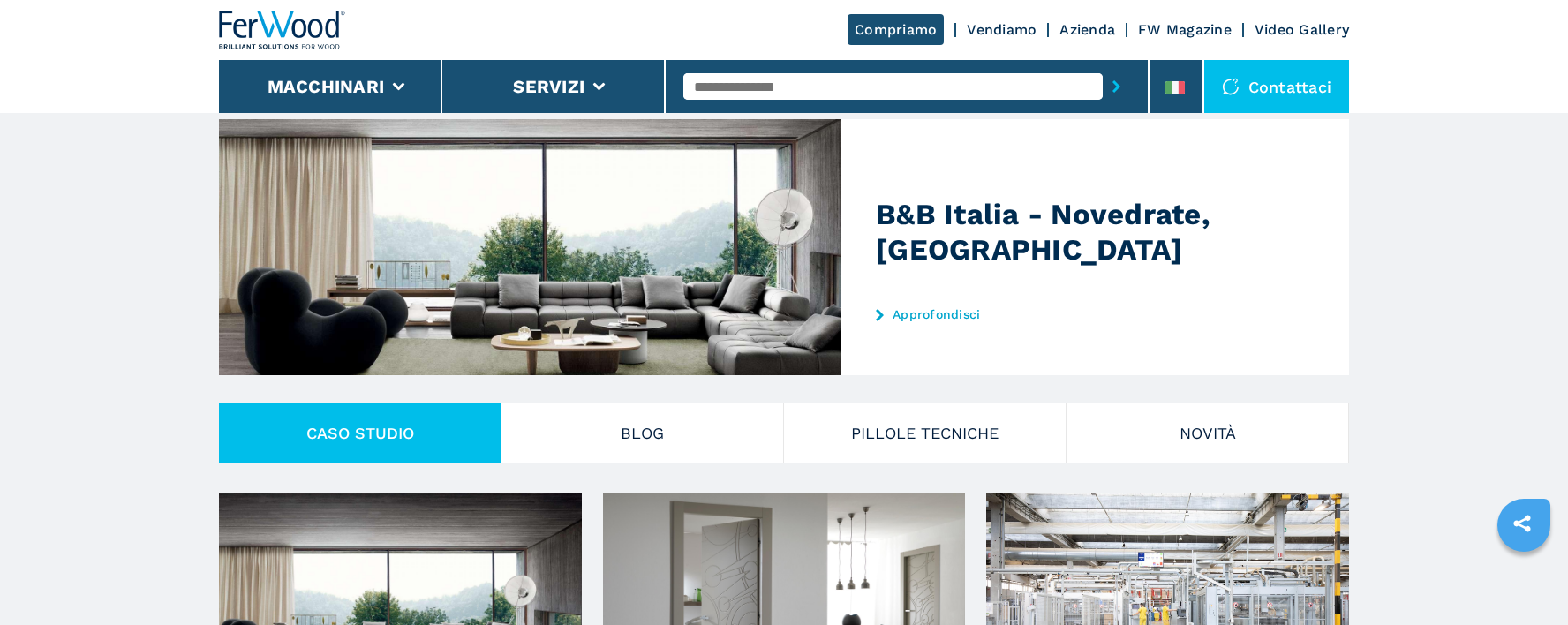
scroll to position [265, 0]
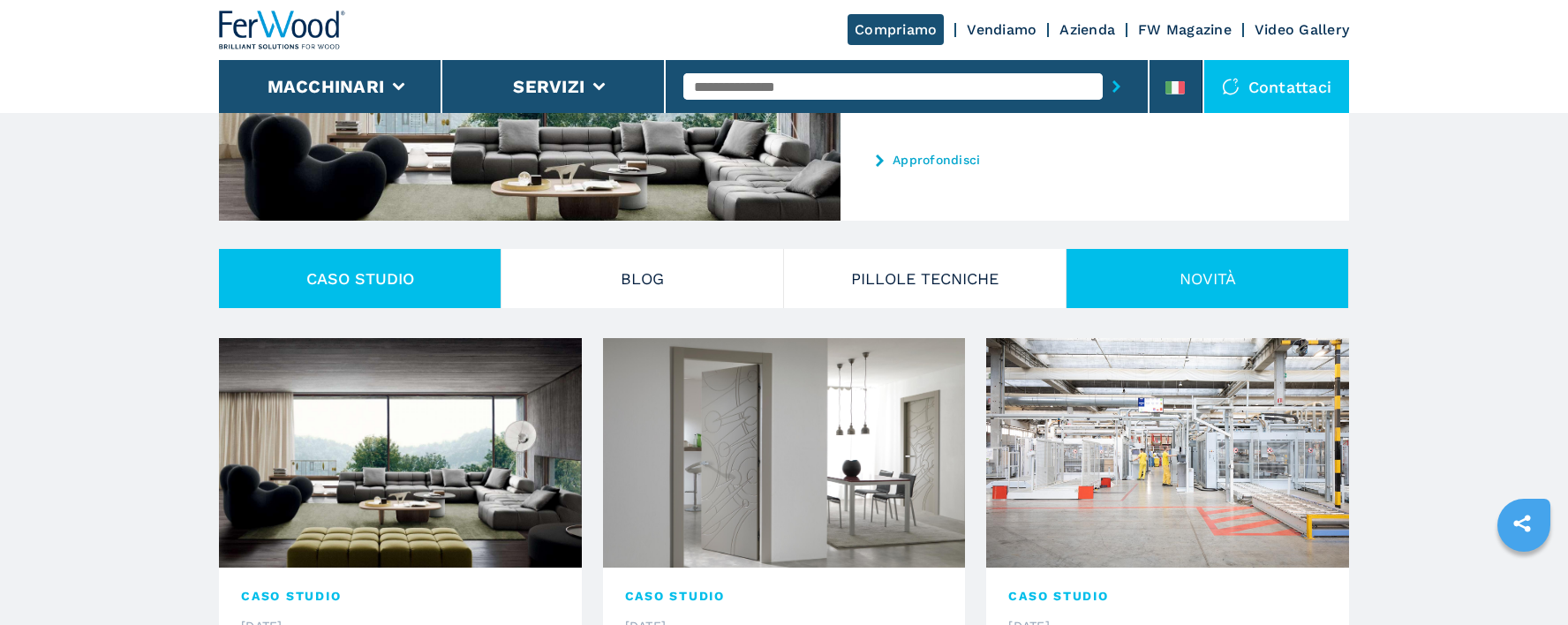
click at [1213, 299] on button "Novità" at bounding box center [1207, 279] width 282 height 59
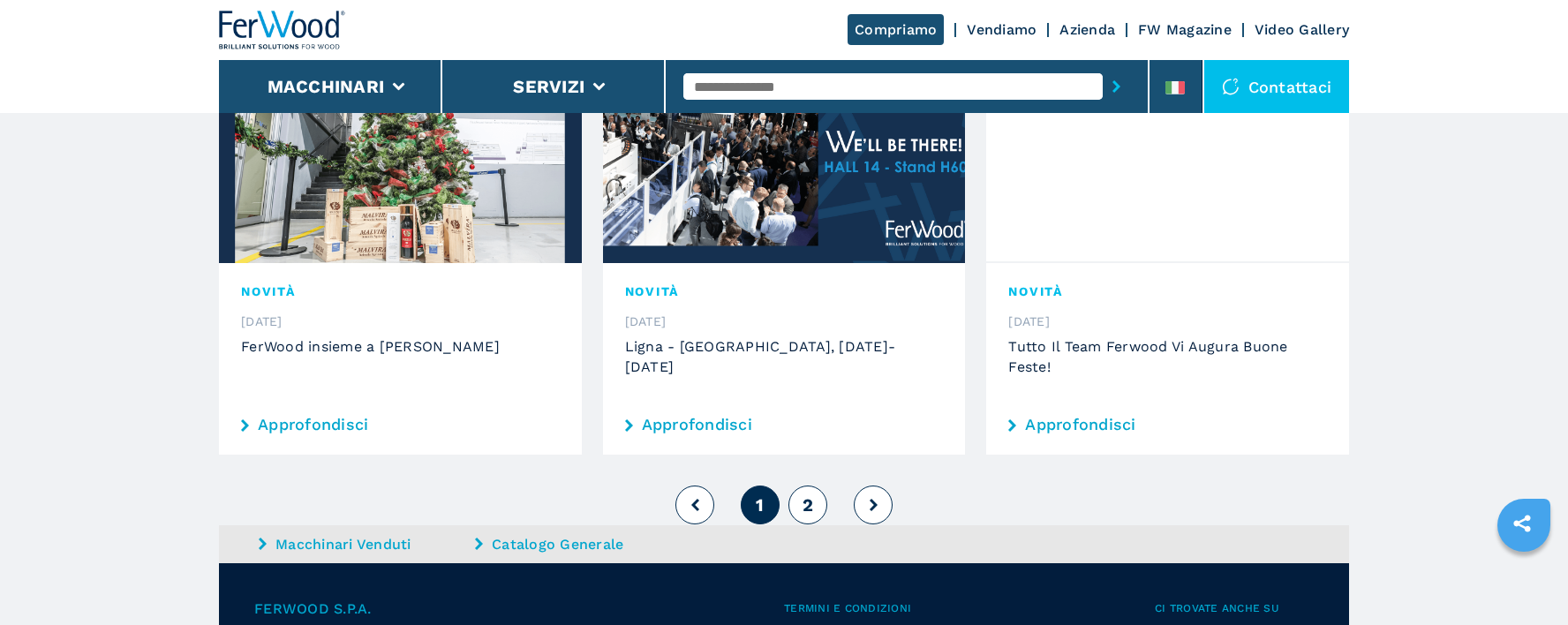
scroll to position [2119, 0]
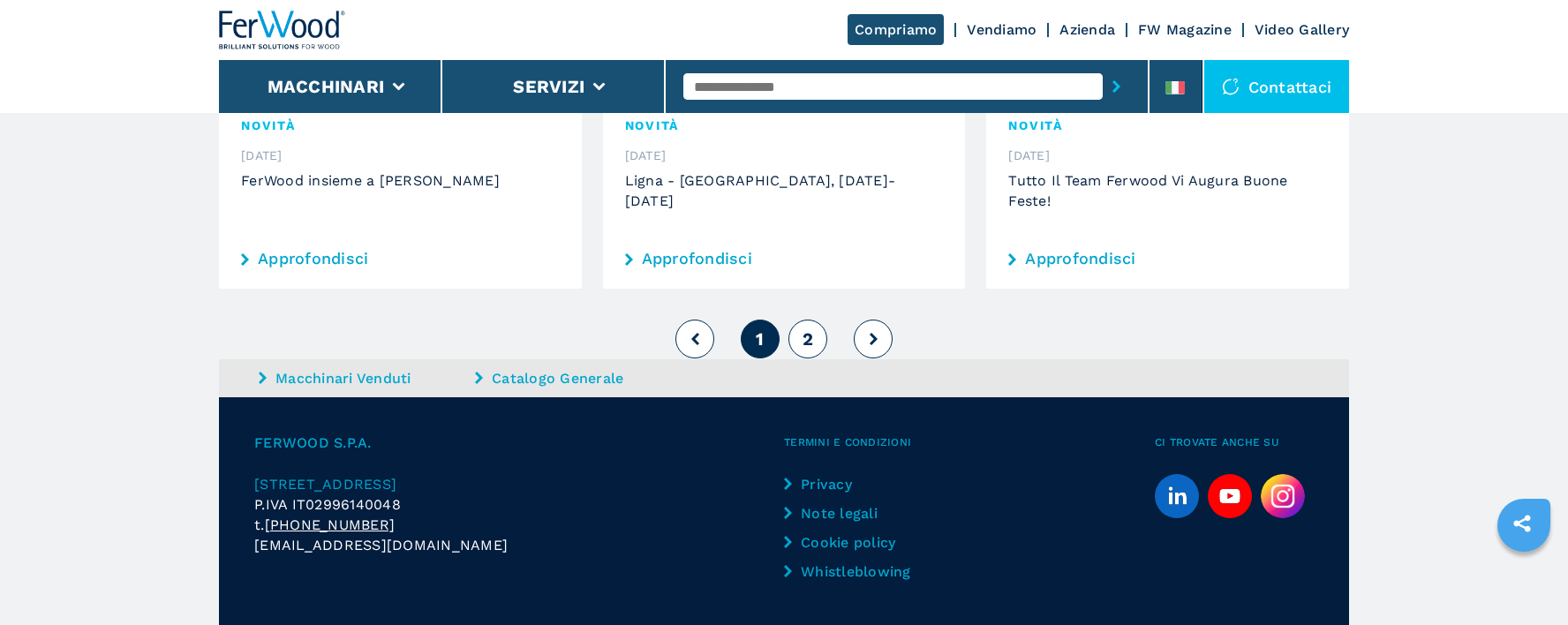
click at [800, 319] on button "2" at bounding box center [807, 338] width 39 height 39
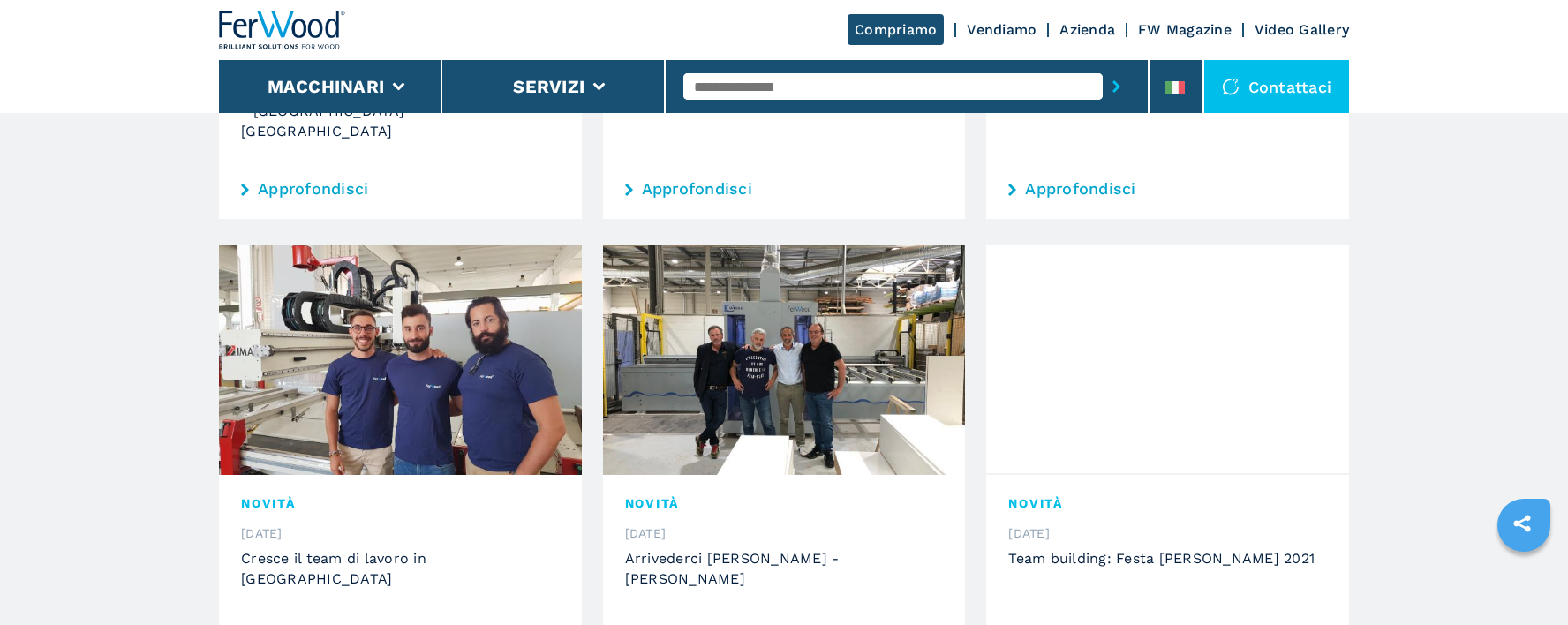
scroll to position [1412, 0]
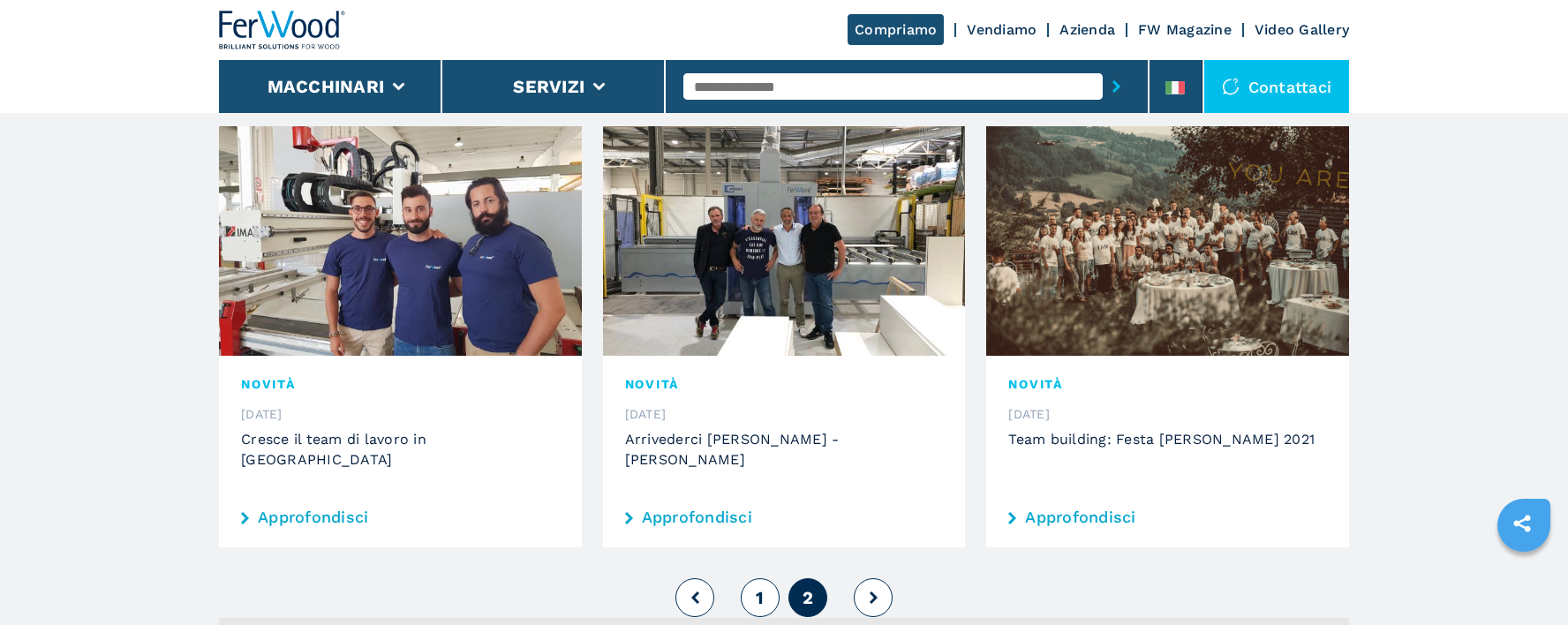
click at [373, 387] on div "Novità 23.09.2021 Cresce il team di lavoro in Ferwood Approfondisci" at bounding box center [400, 452] width 363 height 192
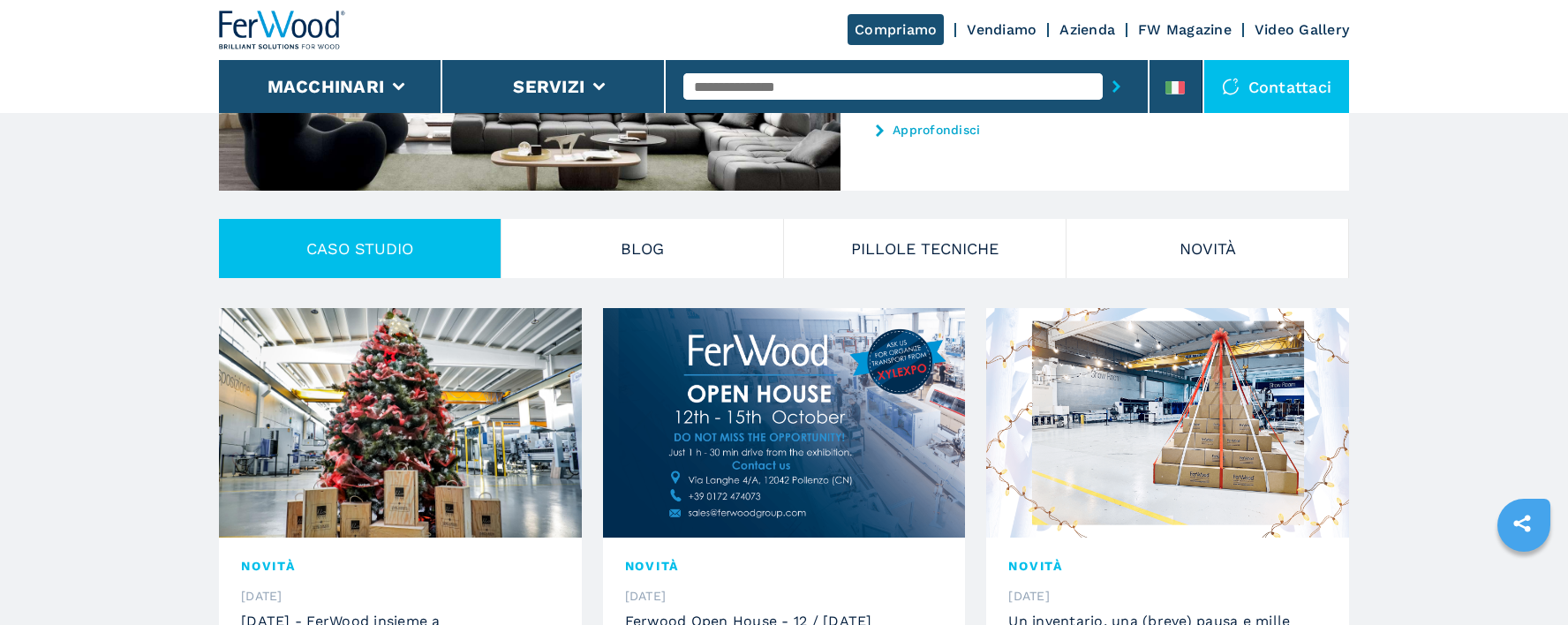
scroll to position [438, 0]
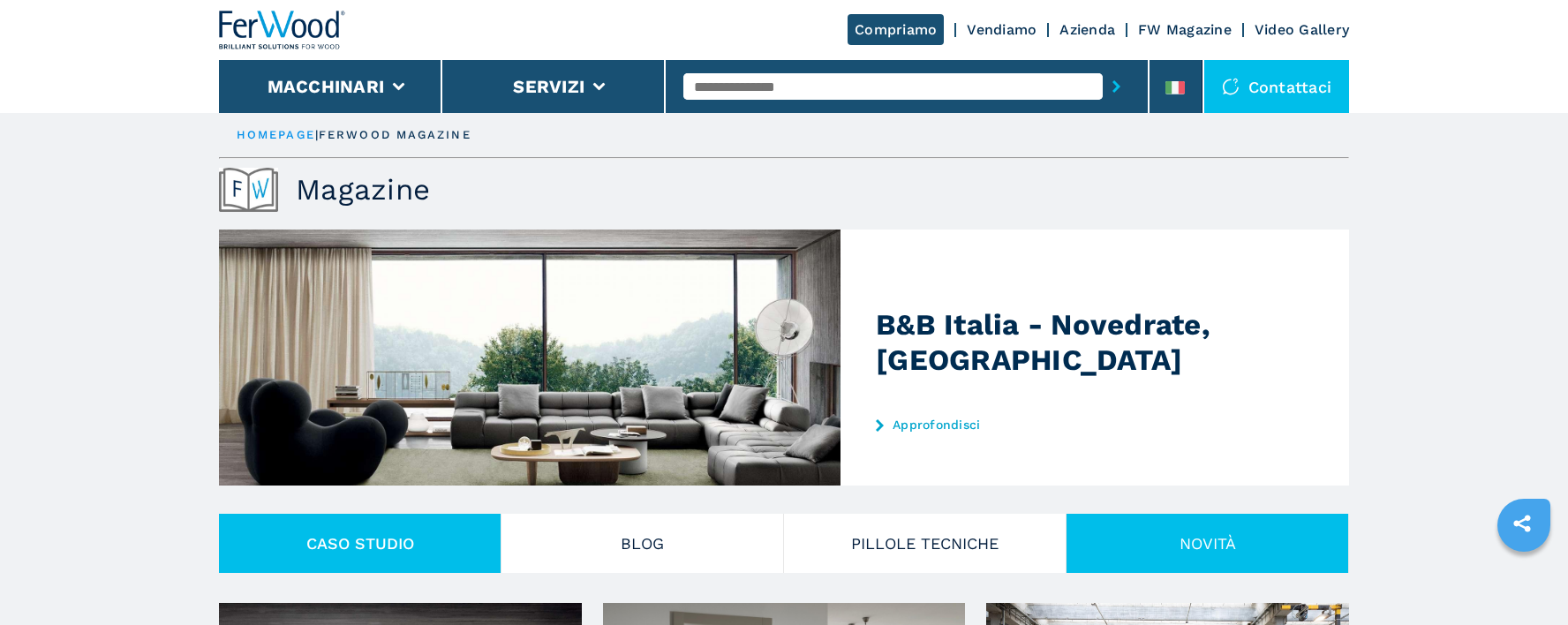
click at [1181, 544] on button "Novità" at bounding box center [1207, 543] width 282 height 59
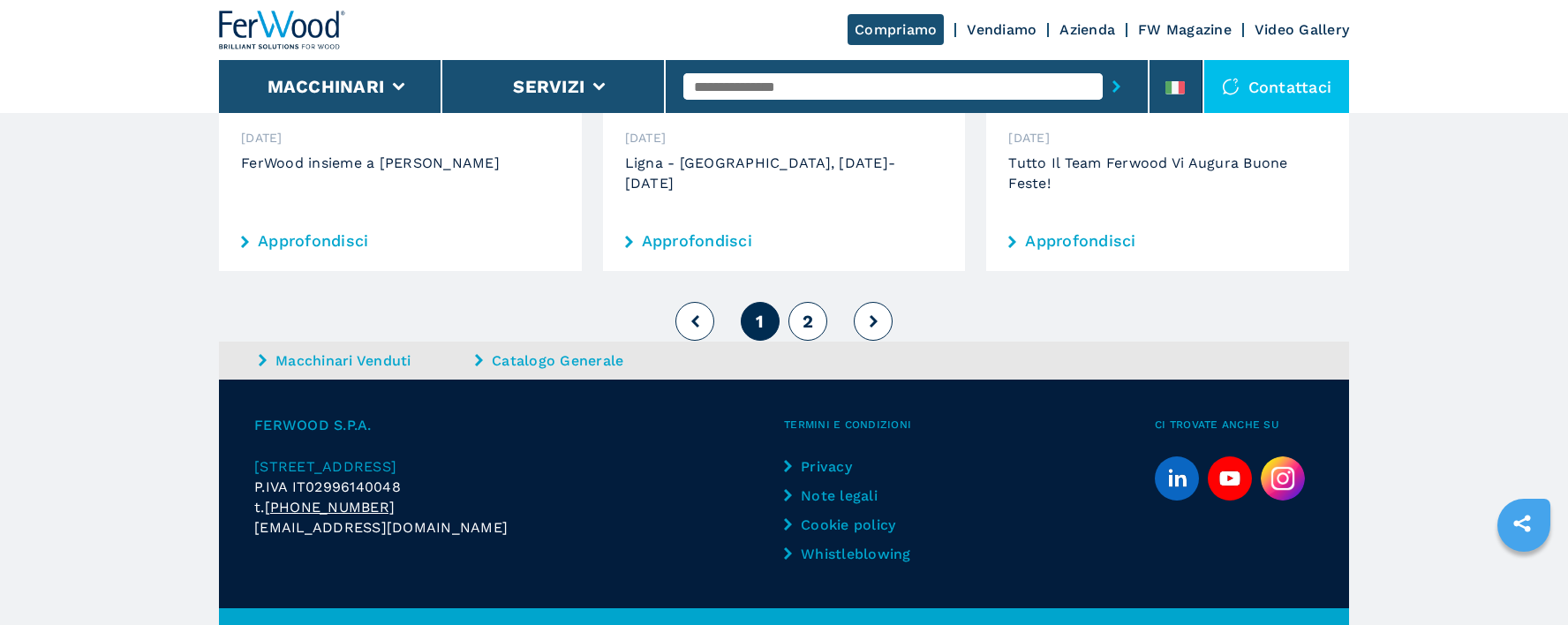
click at [813, 311] on span "2" at bounding box center [808, 322] width 11 height 22
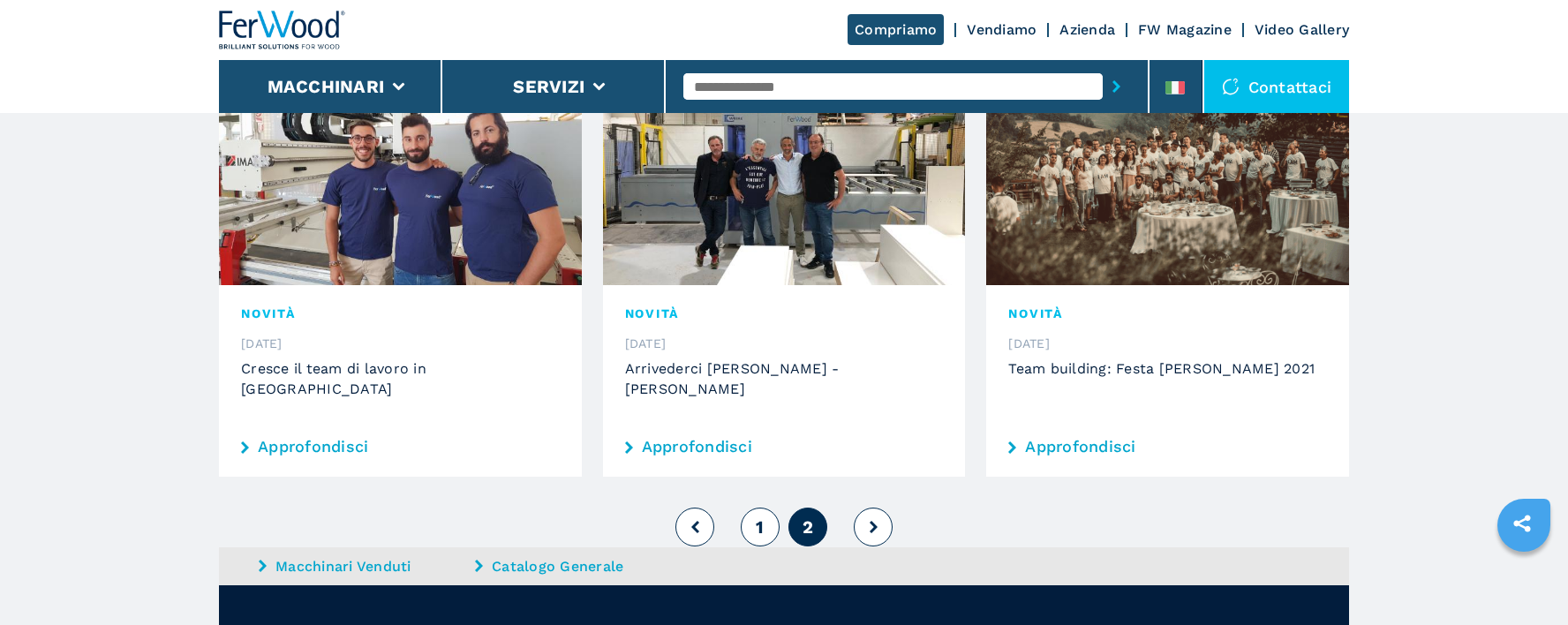
scroll to position [1336, 0]
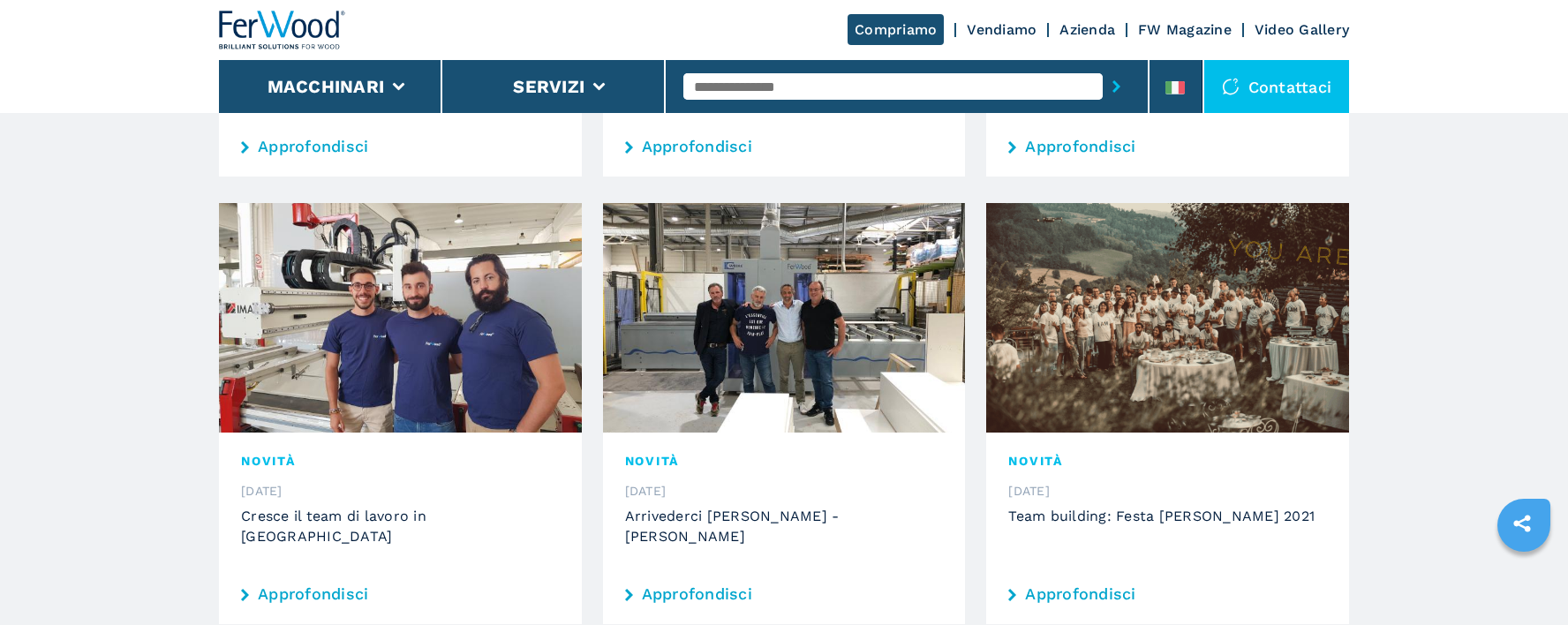
click at [1056, 506] on h3 "Team building: Festa [PERSON_NAME] 2021" at bounding box center [1166, 516] width 318 height 21
click at [1143, 360] on img at bounding box center [1167, 317] width 363 height 230
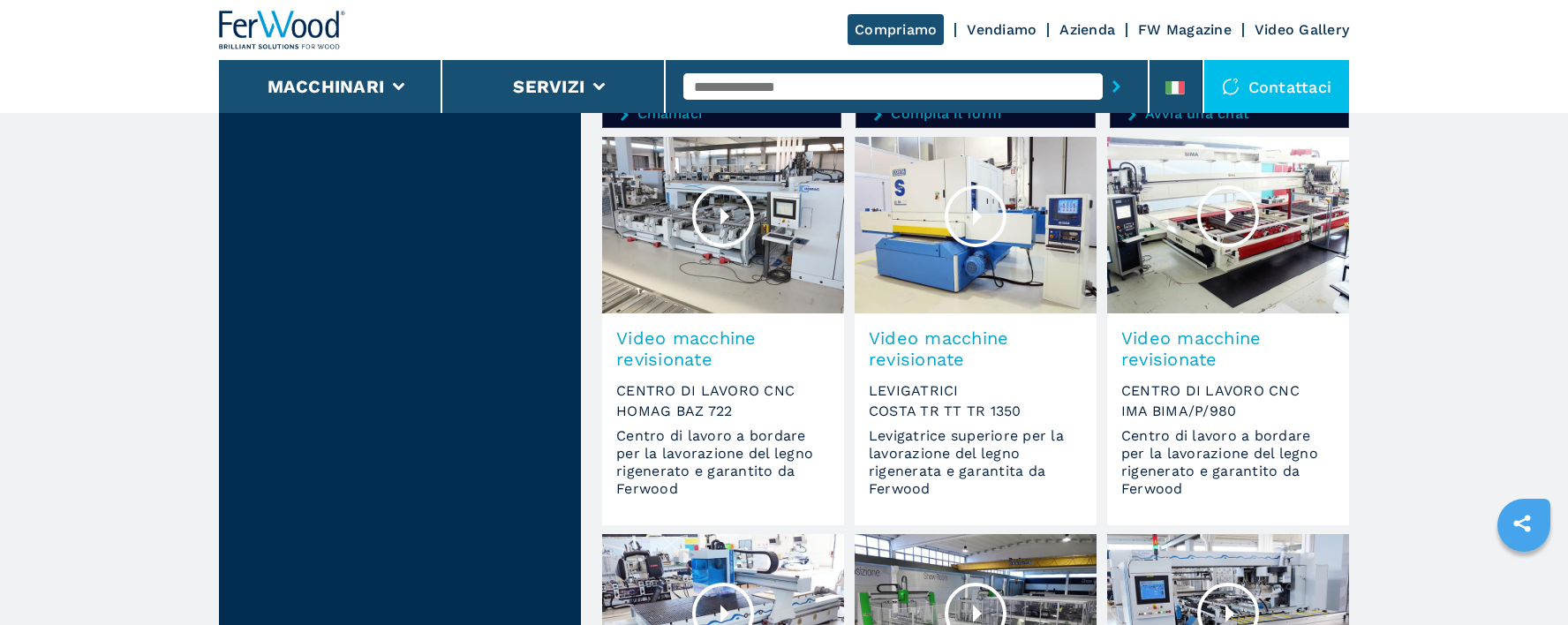
scroll to position [971, 0]
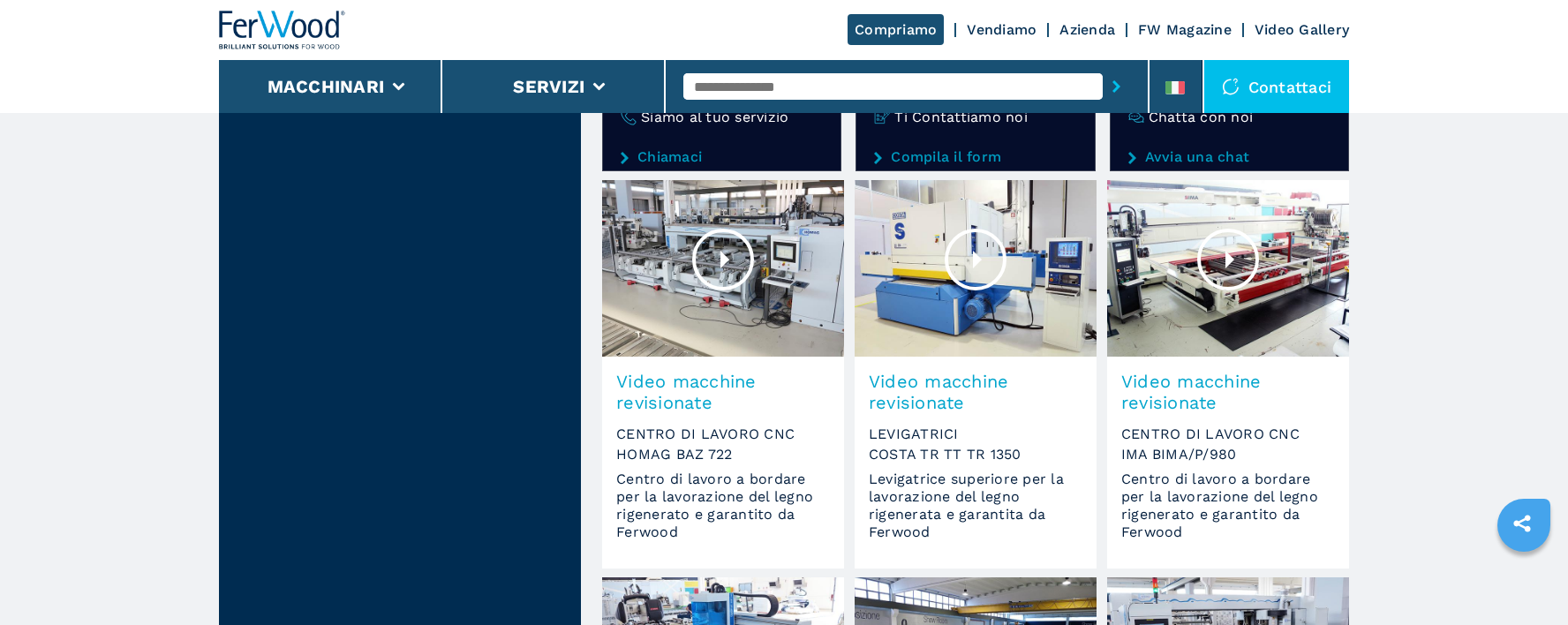
click at [693, 386] on span "Video macchine revisionate" at bounding box center [723, 392] width 213 height 42
click at [778, 316] on img at bounding box center [723, 268] width 242 height 177
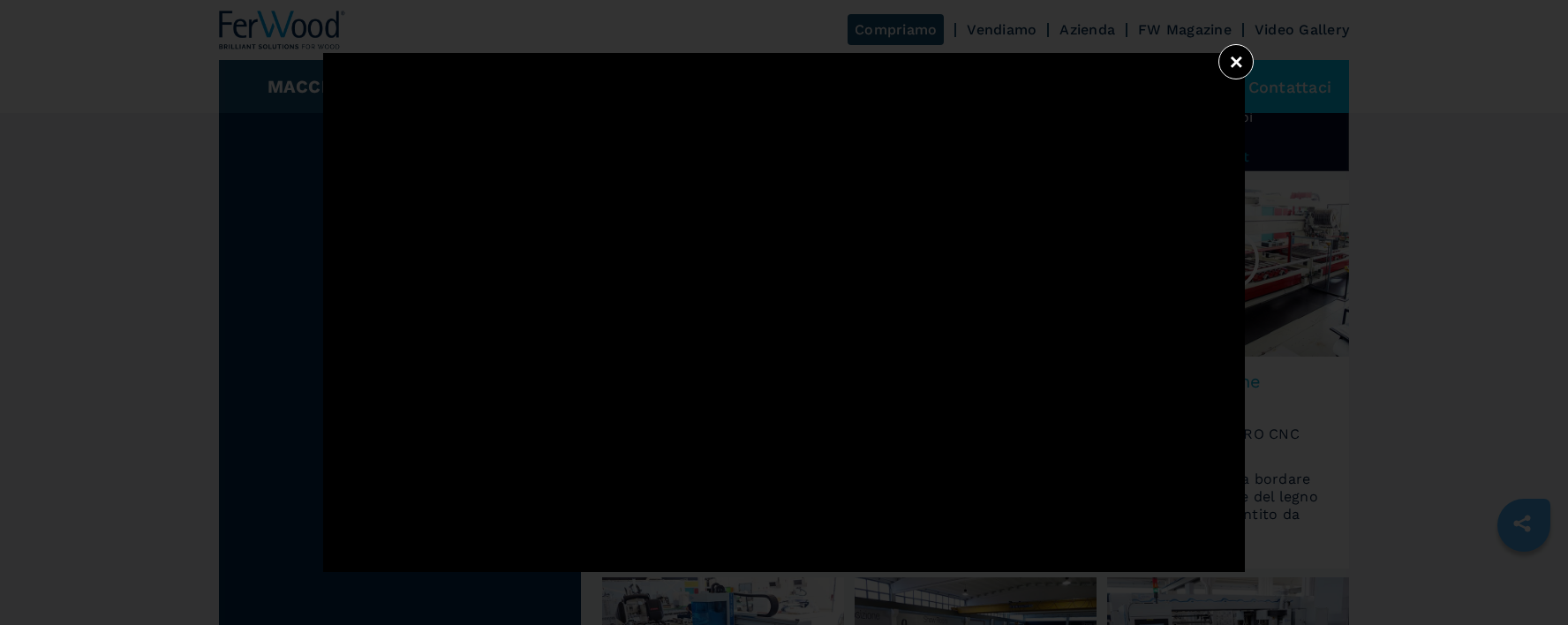
click at [1227, 61] on button "×" at bounding box center [1235, 61] width 35 height 35
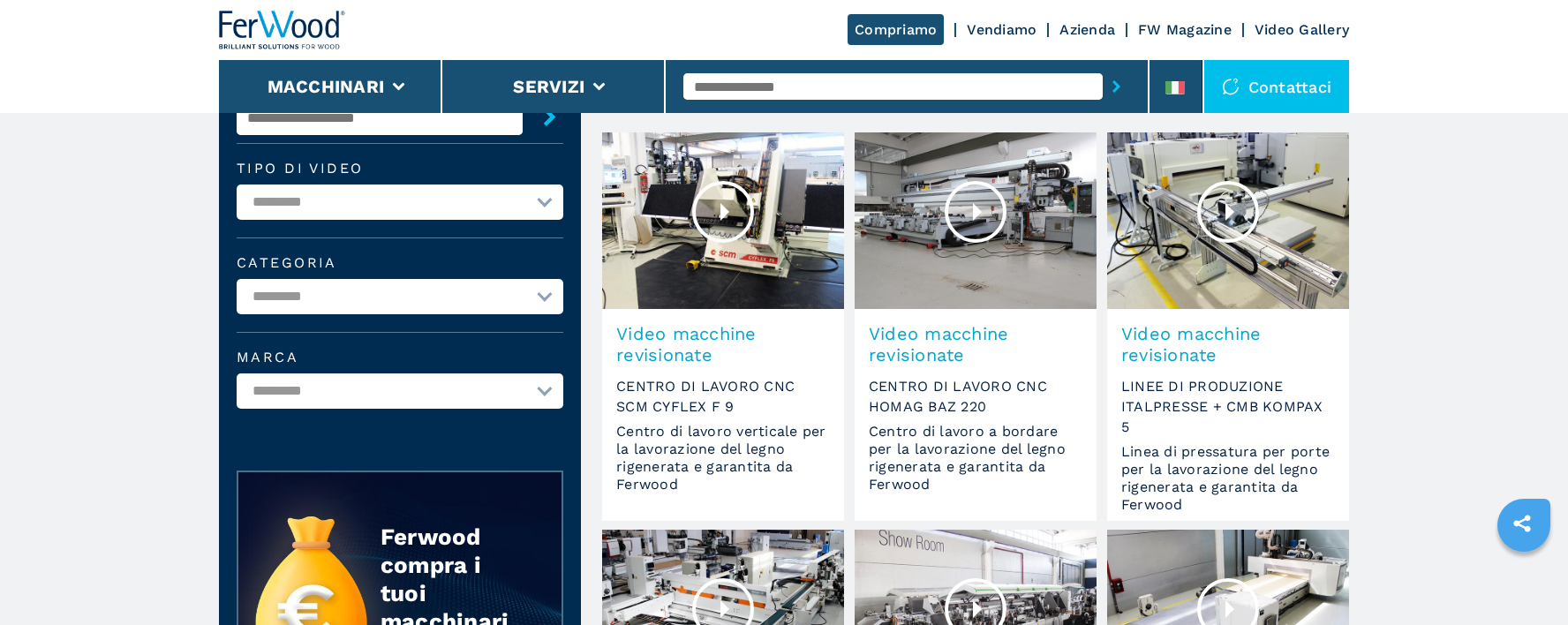
scroll to position [0, 0]
